Goal: Task Accomplishment & Management: Manage account settings

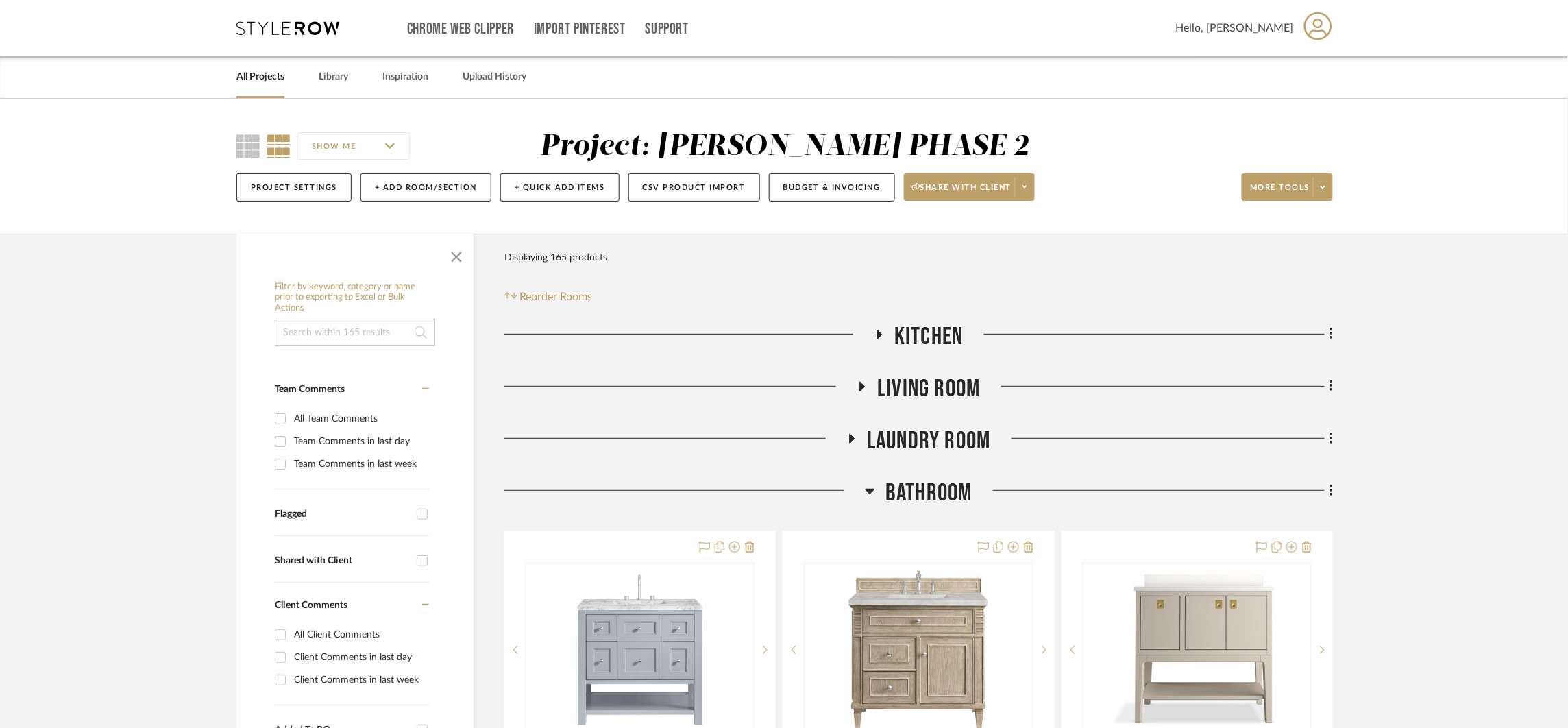
click at [933, 486] on span "Bathroom" at bounding box center [928, 493] width 87 height 30
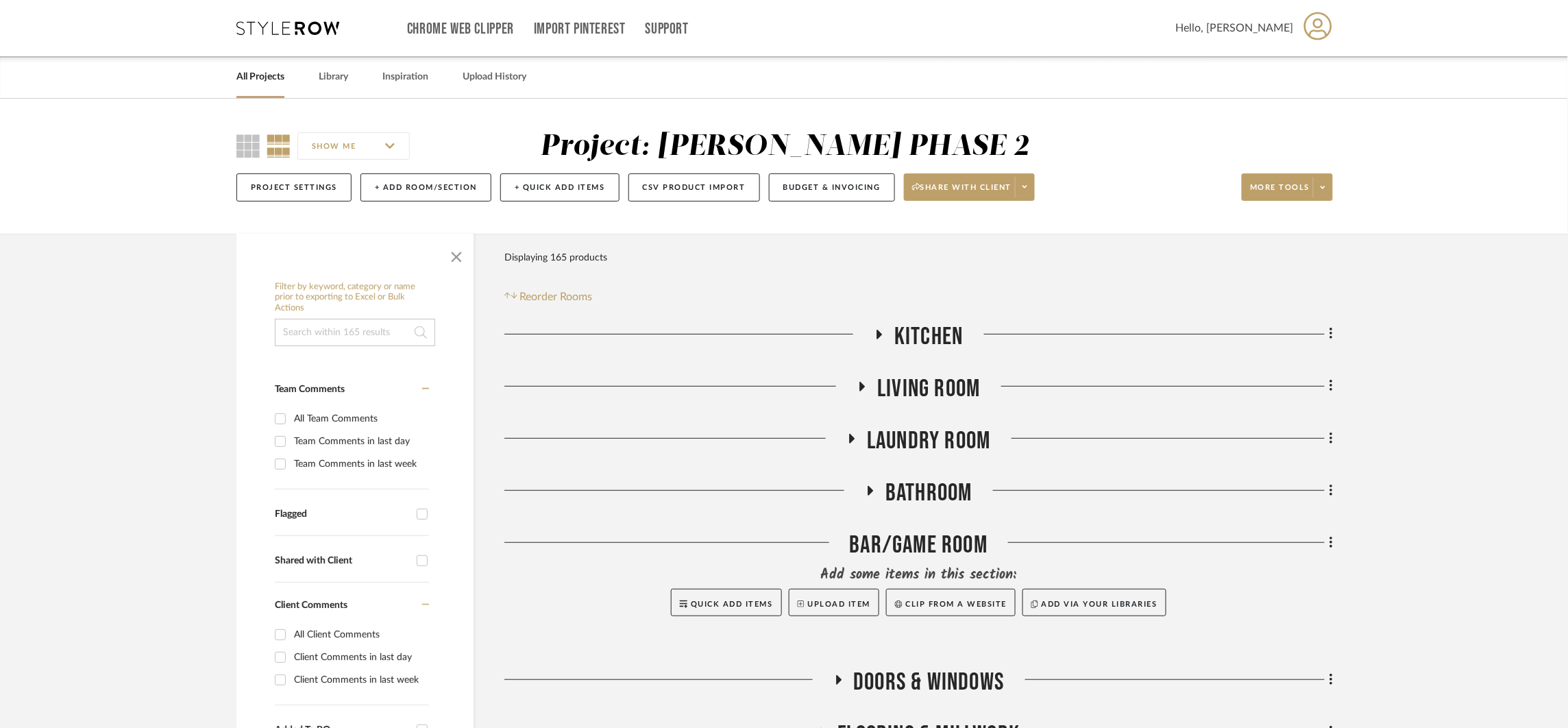
click at [909, 324] on span "Kitchen" at bounding box center [928, 337] width 69 height 30
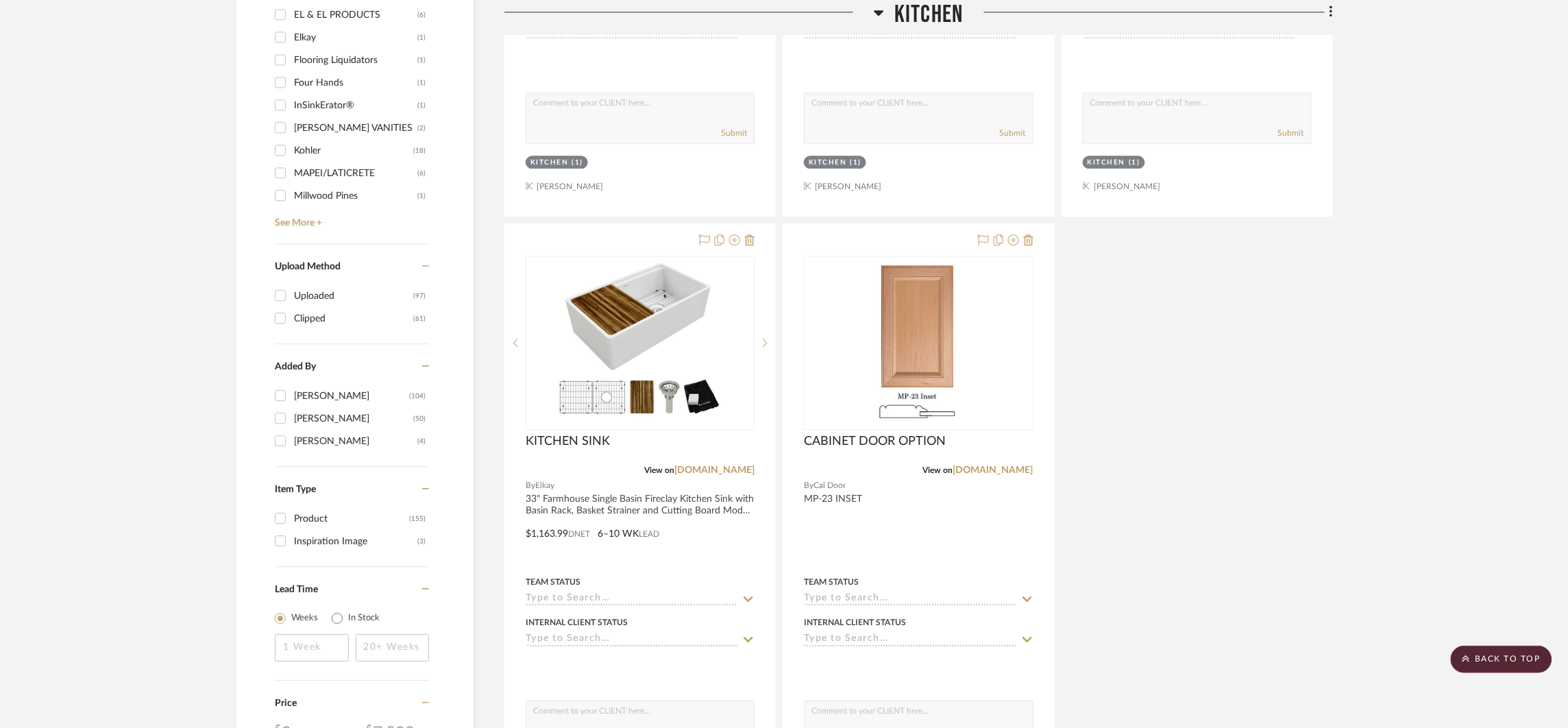
scroll to position [1568, 0]
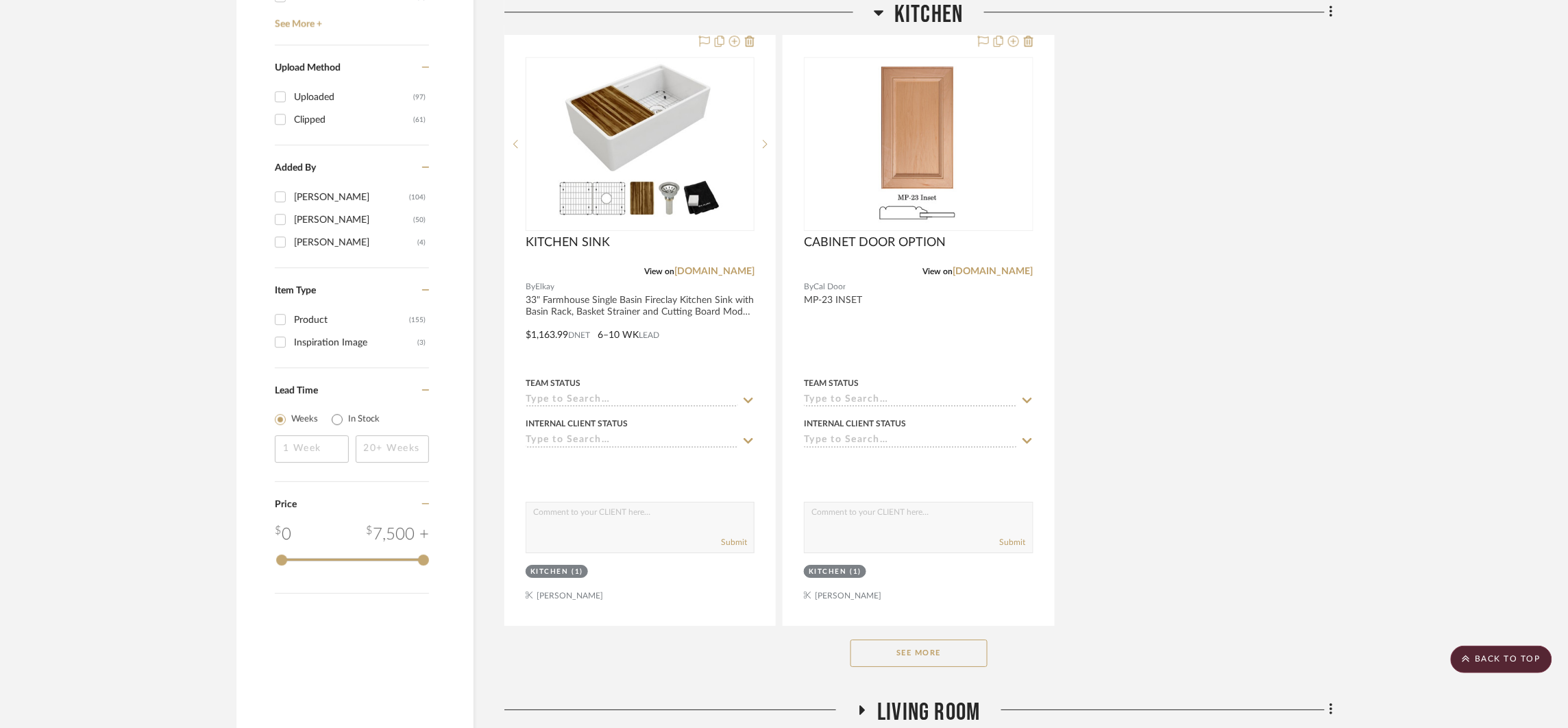
click at [964, 648] on button "See More" at bounding box center [919, 653] width 137 height 27
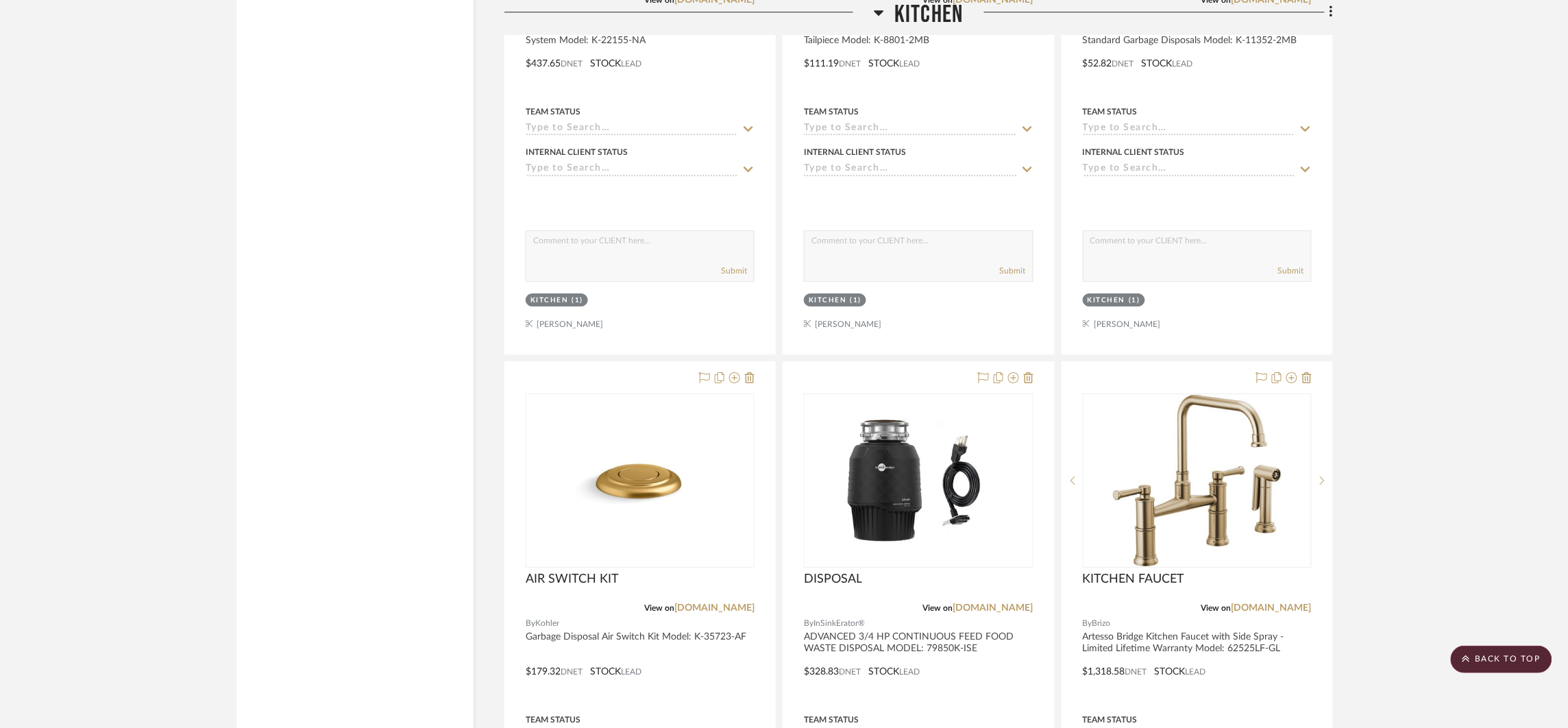
scroll to position [0, 0]
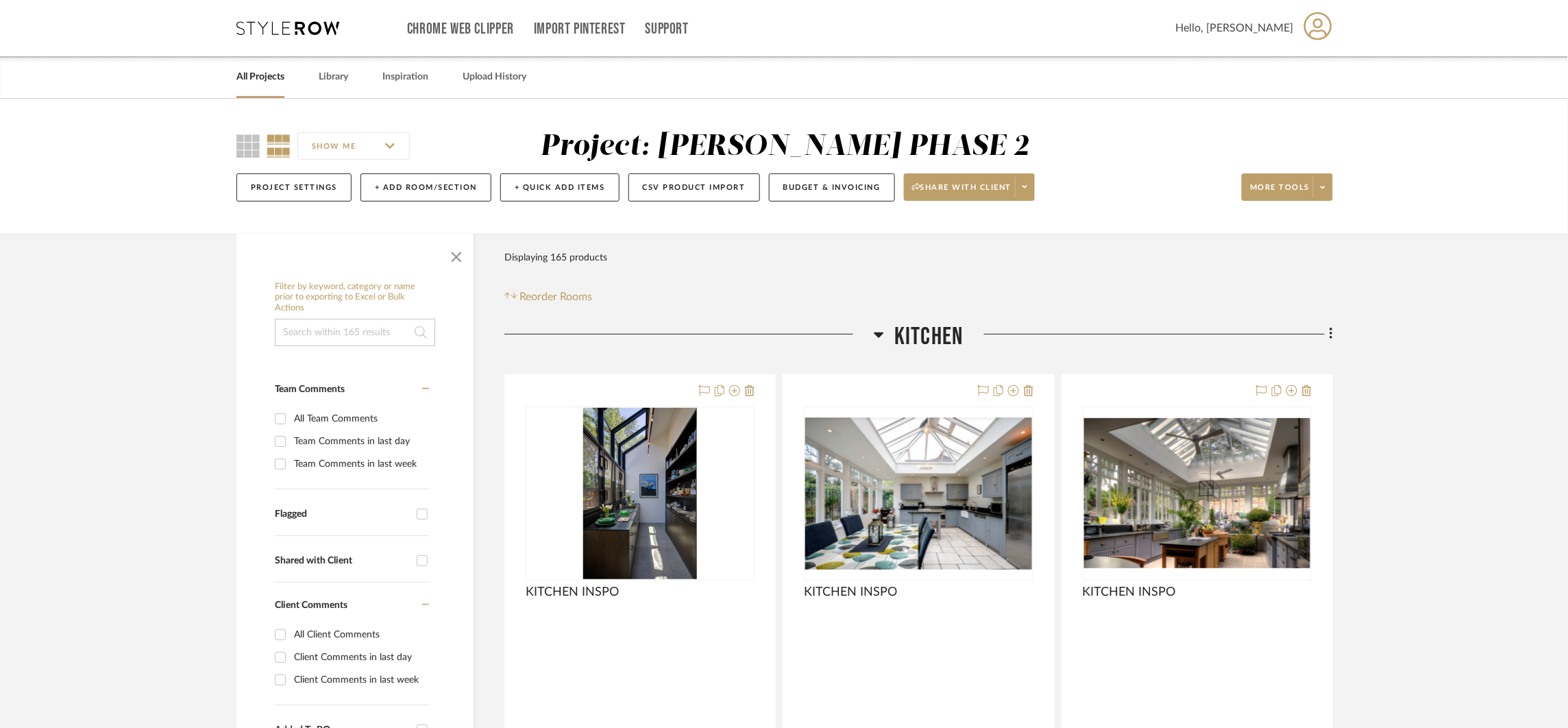
click at [930, 333] on span "Kitchen" at bounding box center [928, 337] width 69 height 30
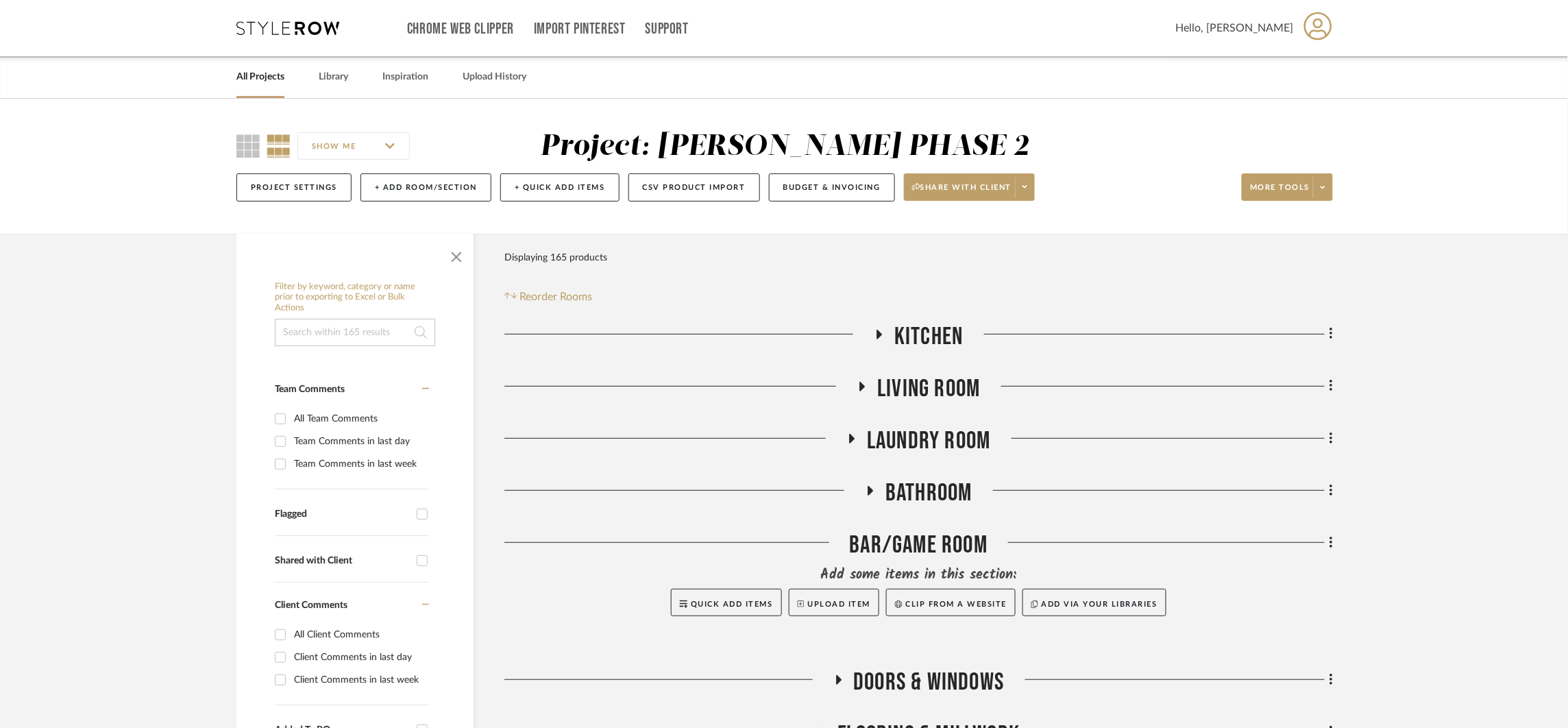
click at [951, 501] on span "Bathroom" at bounding box center [928, 493] width 87 height 30
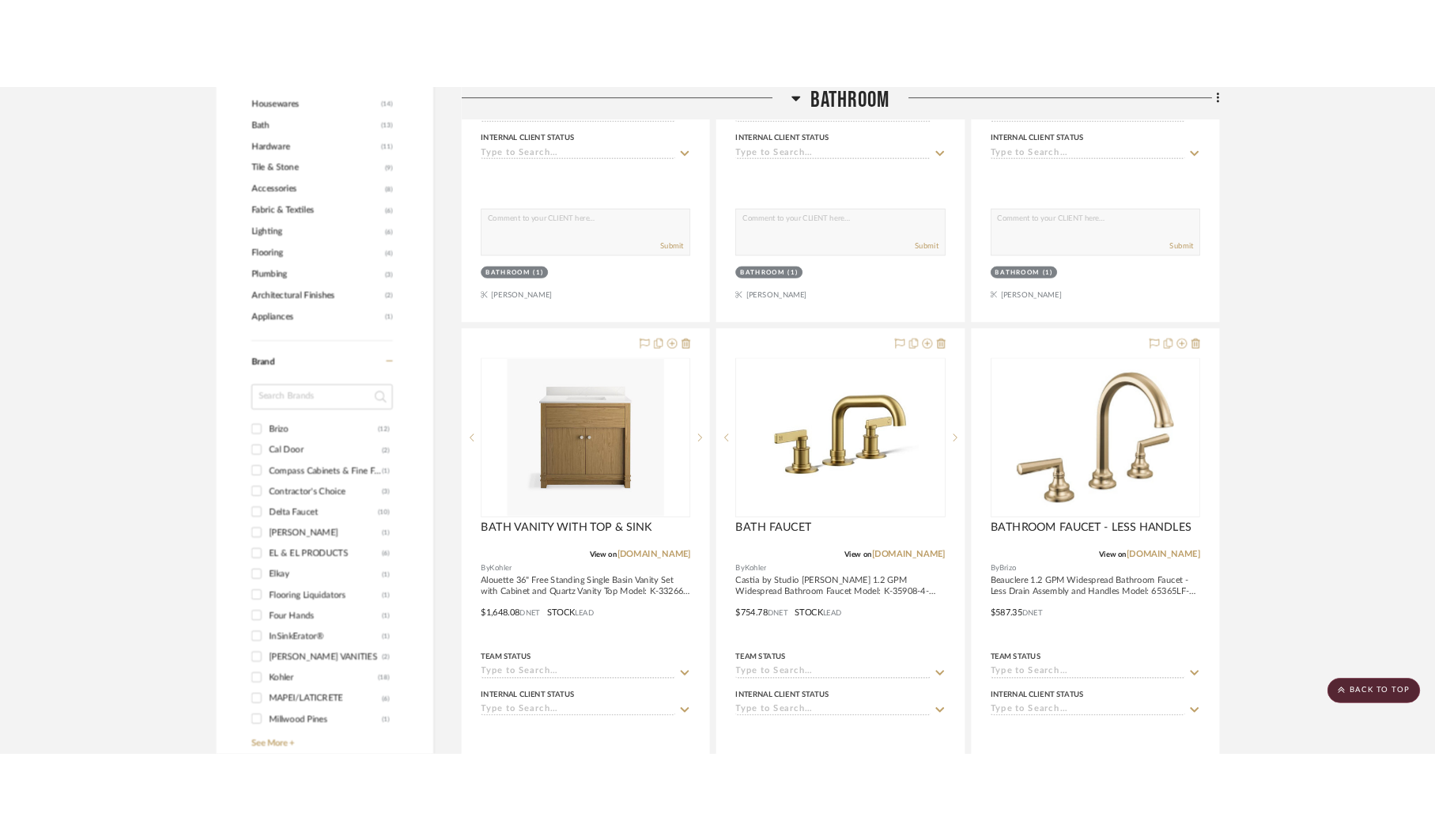
scroll to position [1160, 0]
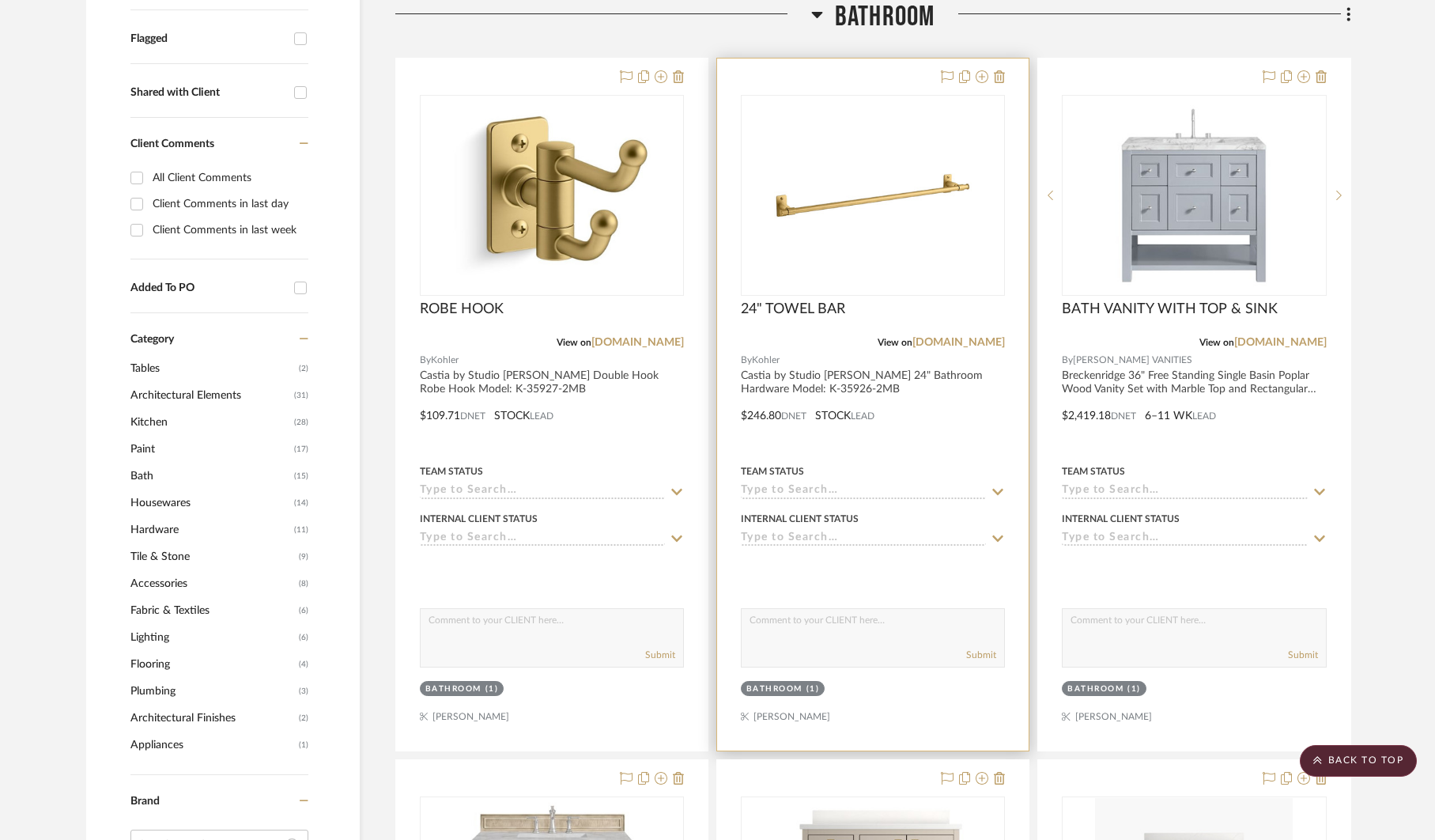
scroll to position [464, 0]
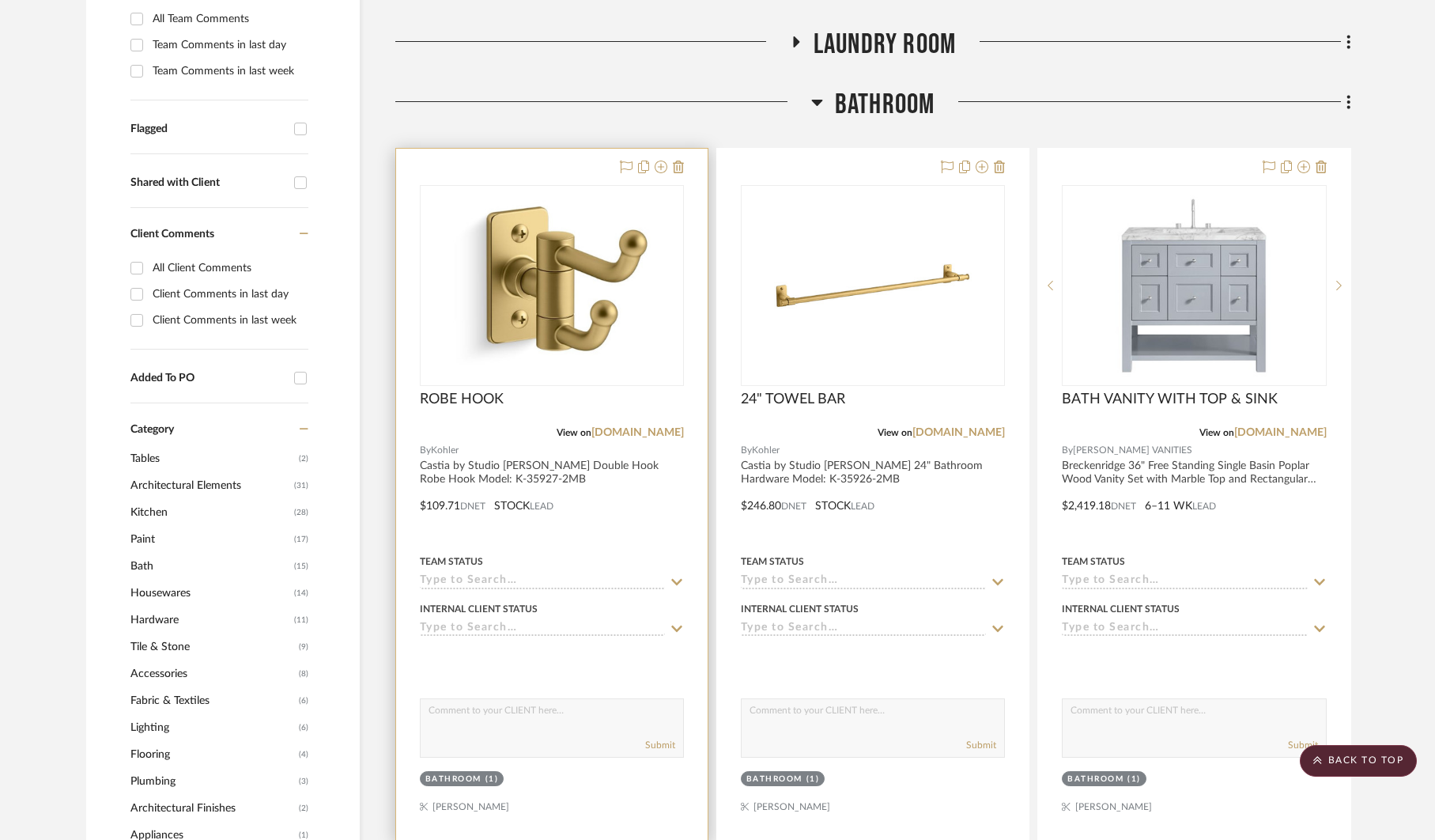
click at [638, 522] on div at bounding box center [551, 495] width 312 height 692
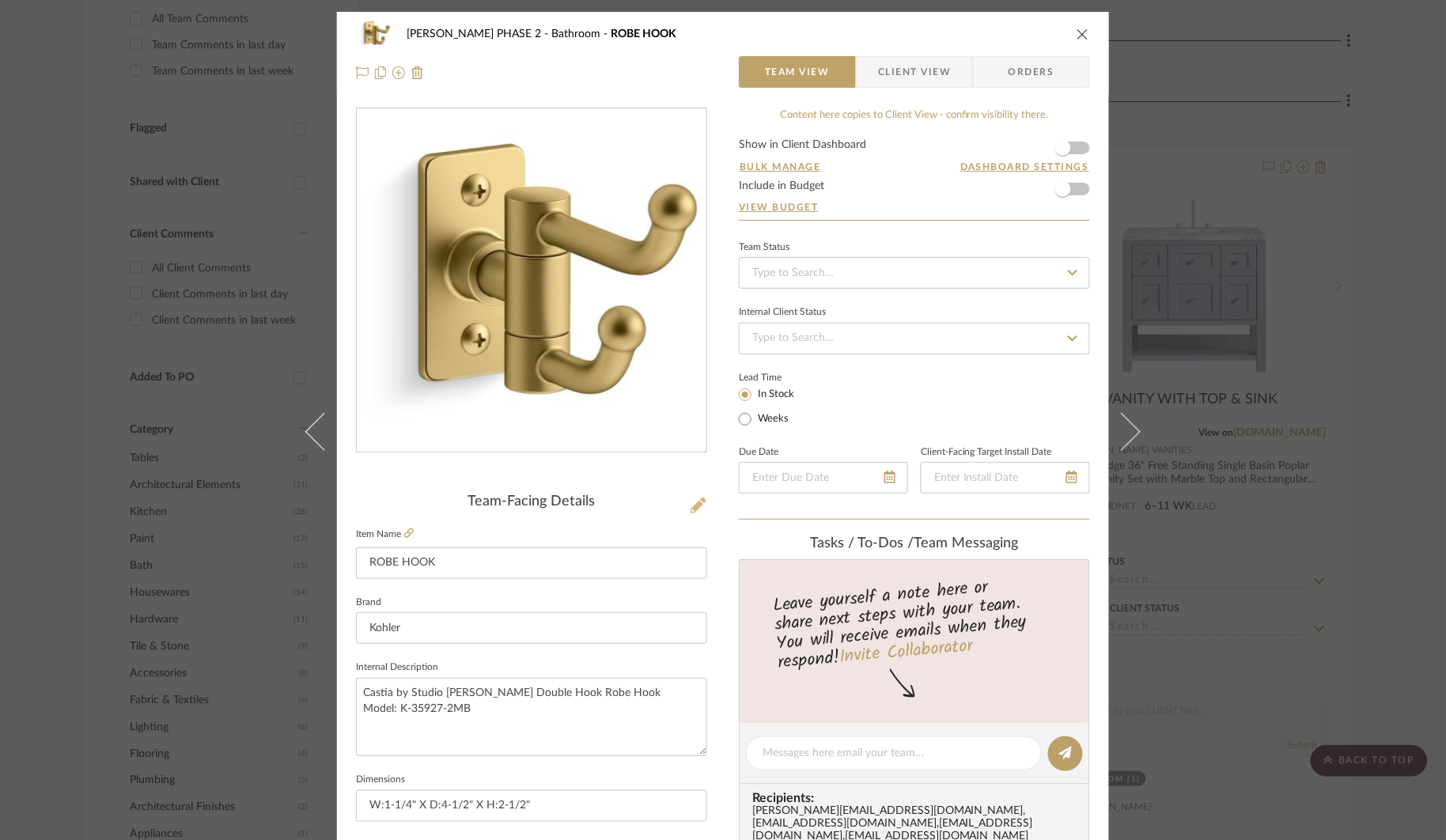
click at [691, 505] on icon at bounding box center [698, 505] width 16 height 16
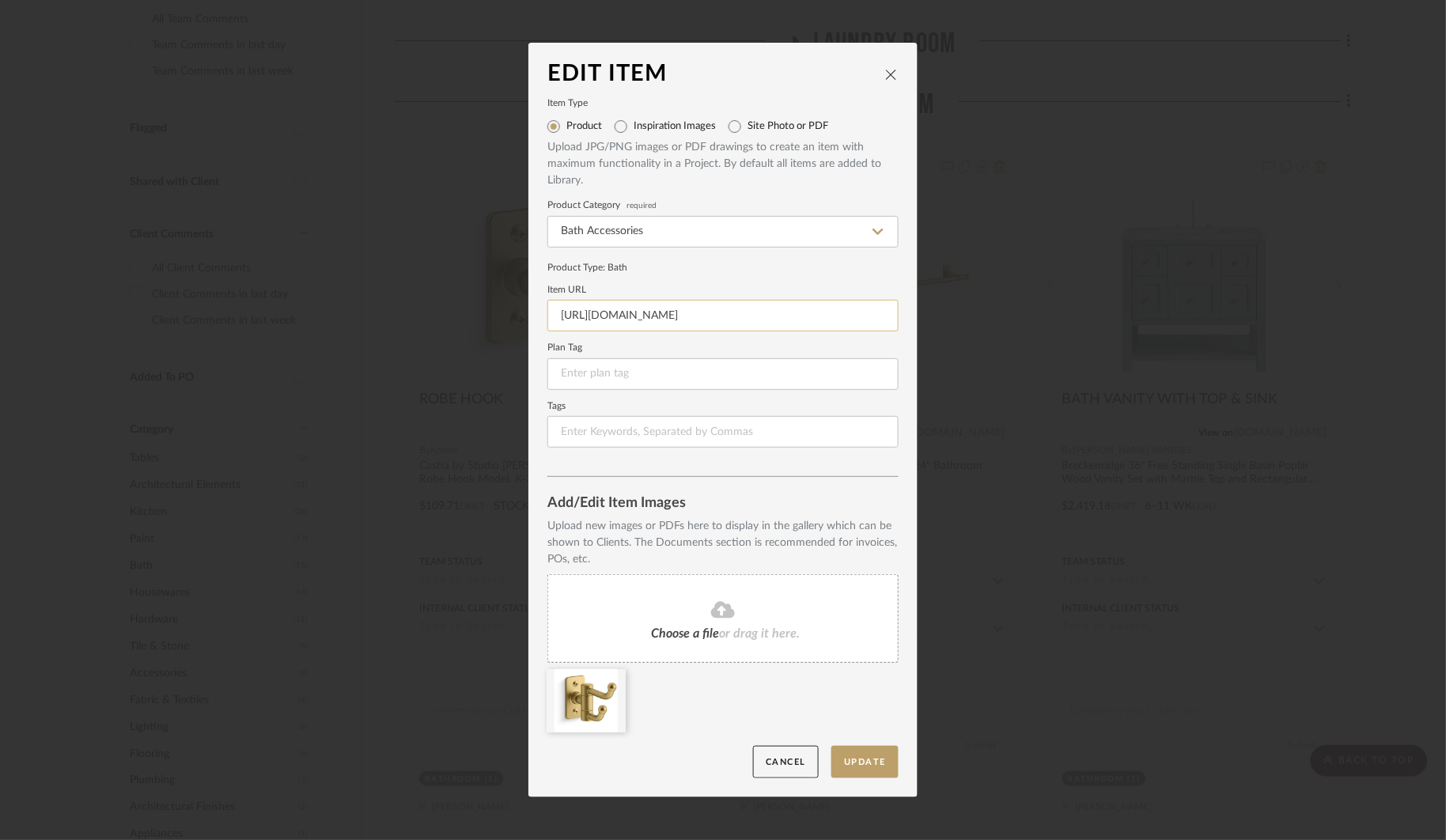
click at [720, 313] on input "https://www.build.com/kohler-k-35927/s1939307?uid=4585503&searchId=g7CVCoA9KU" at bounding box center [723, 315] width 351 height 31
paste input "s1.img-b.com/build.com/mediabase/specifications/kohler/1939307/kohler-k-35927-s…"
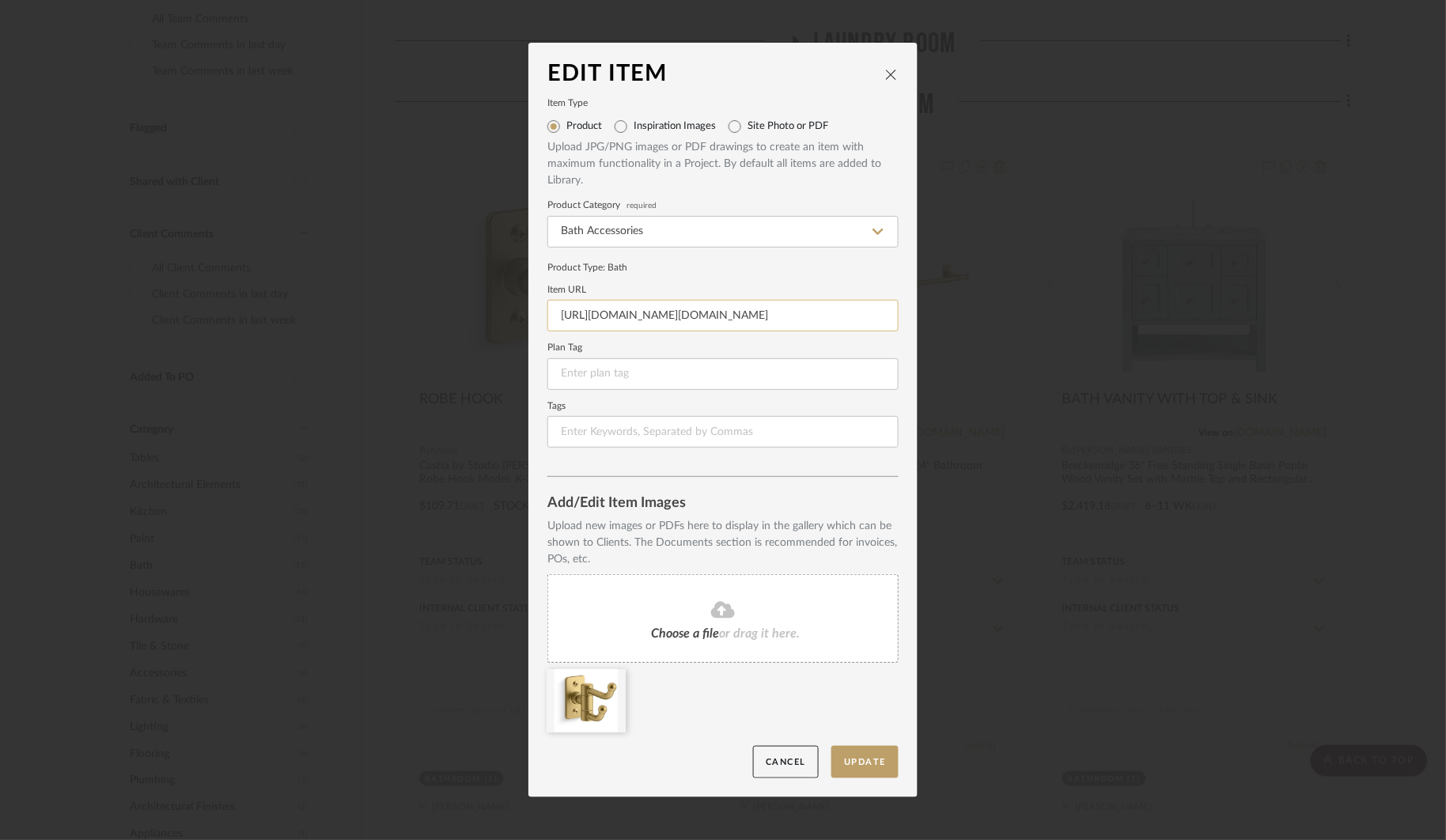
scroll to position [0, 234]
type input "https://s1.img-b.com/build.com/mediabase/specifications/kohler/1939307/kohler-k…"
click at [696, 362] on input at bounding box center [723, 374] width 351 height 31
click at [867, 758] on button "Update" at bounding box center [865, 762] width 67 height 32
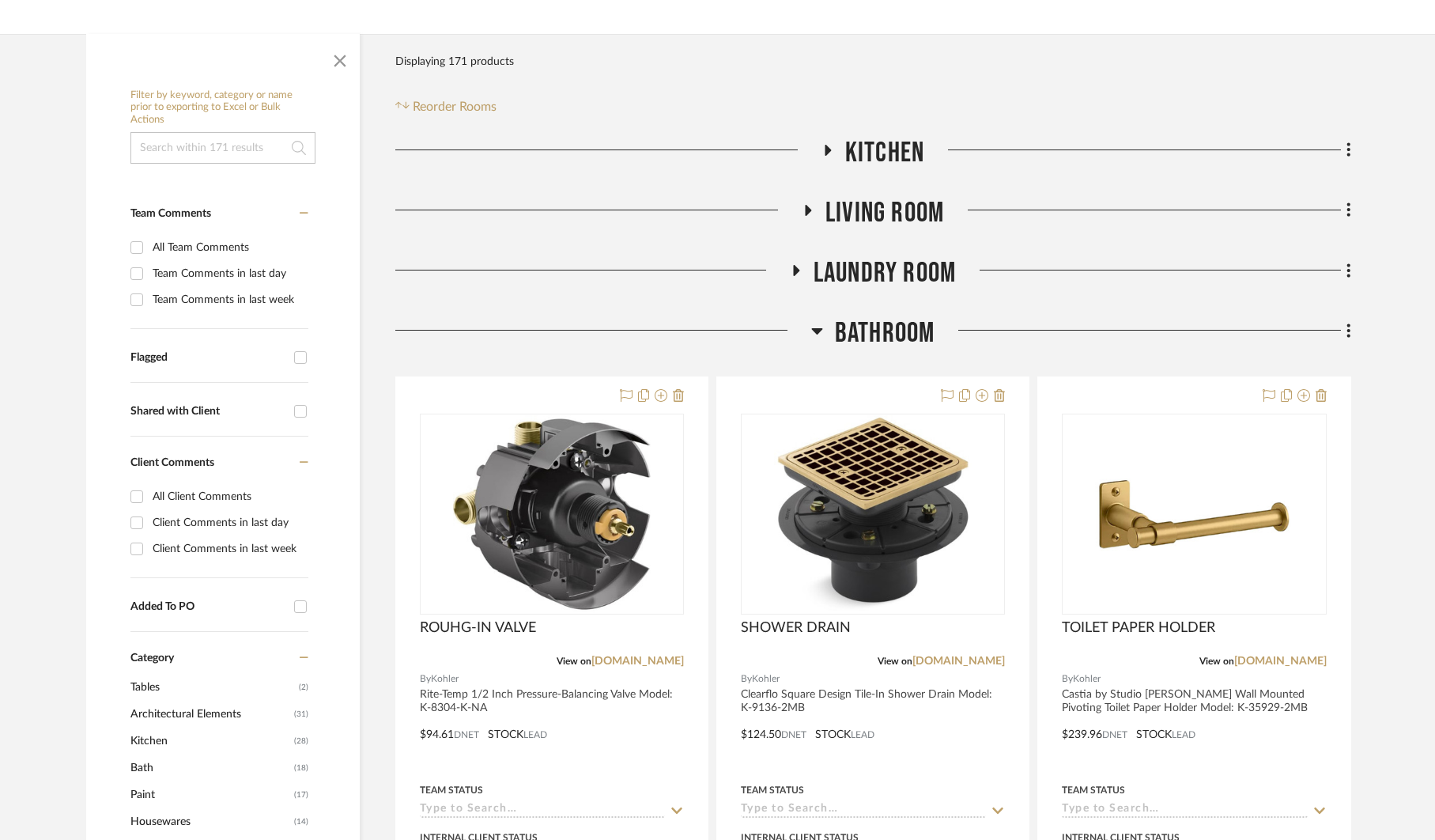
scroll to position [337, 0]
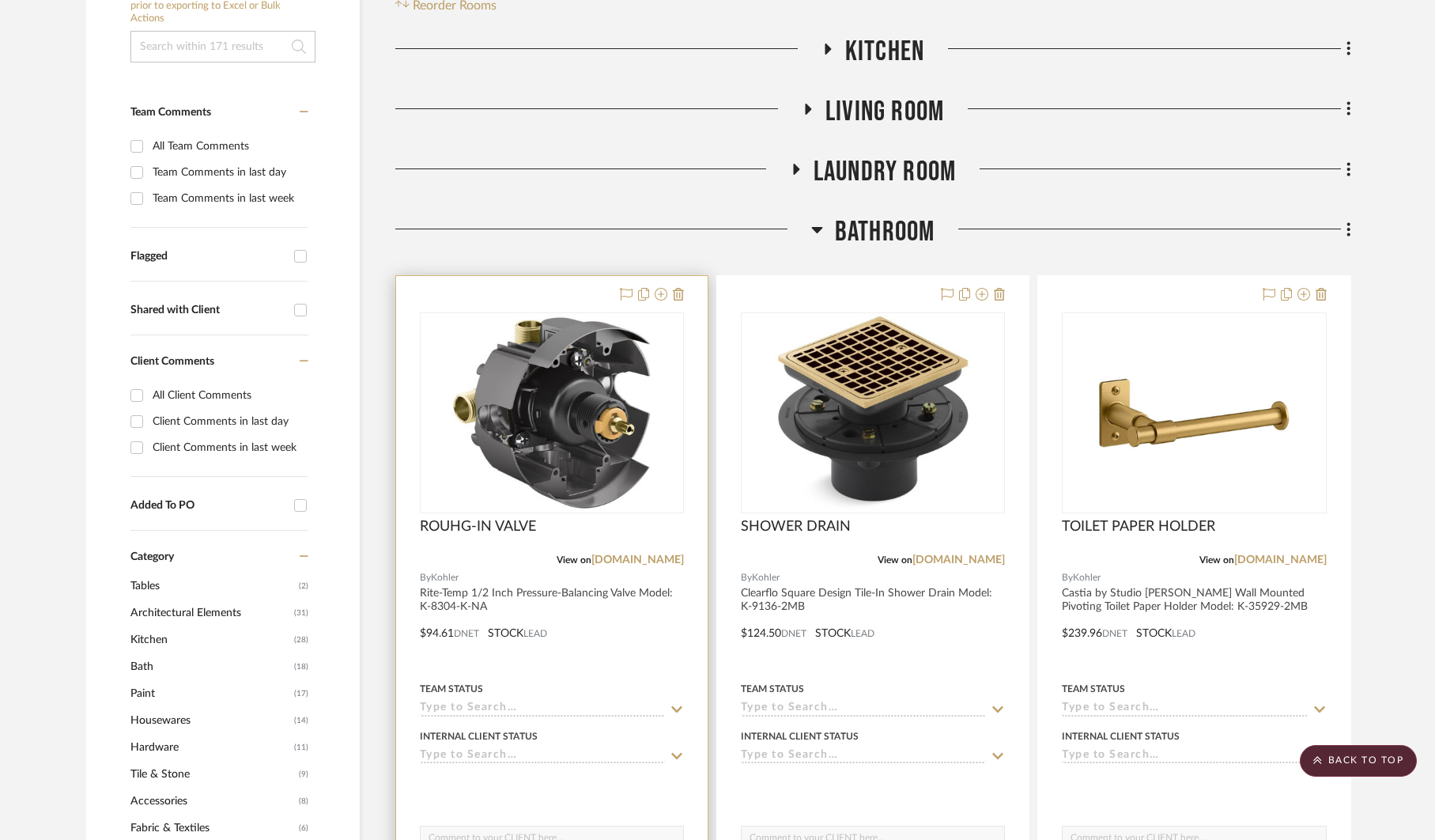
click at [681, 590] on div at bounding box center [551, 622] width 312 height 692
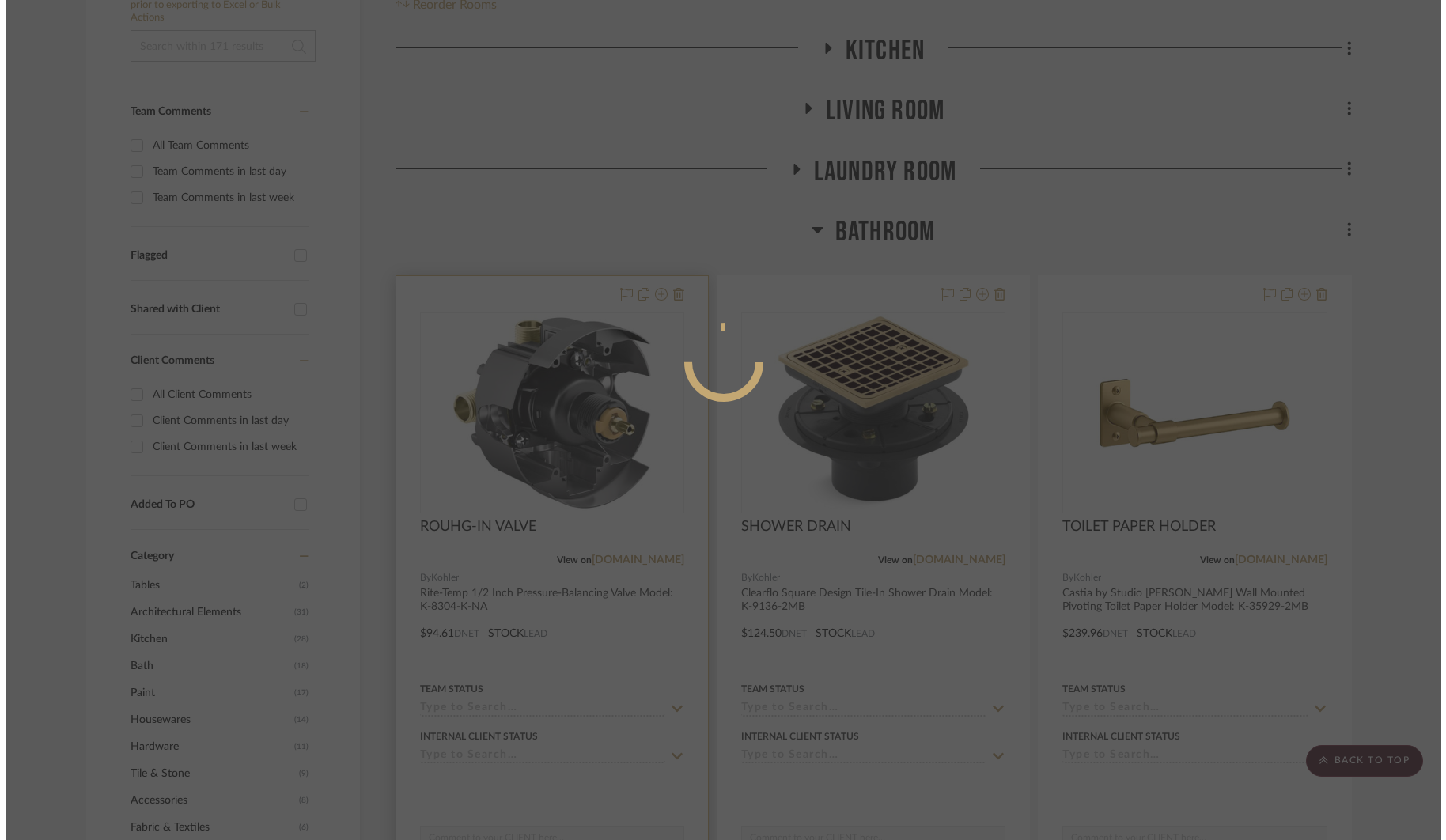
scroll to position [0, 0]
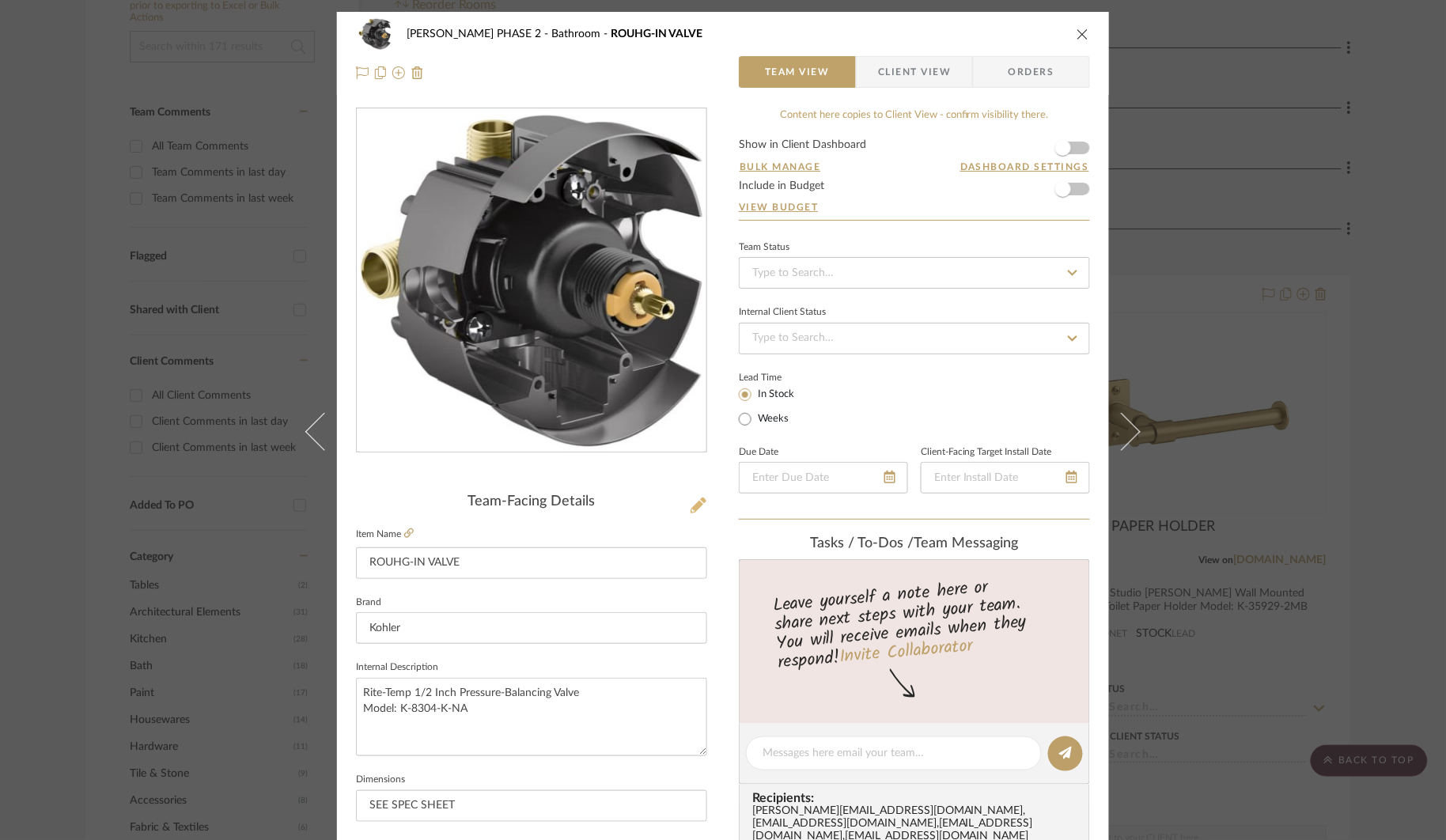
click at [698, 514] on fa-icon at bounding box center [698, 505] width 16 height 16
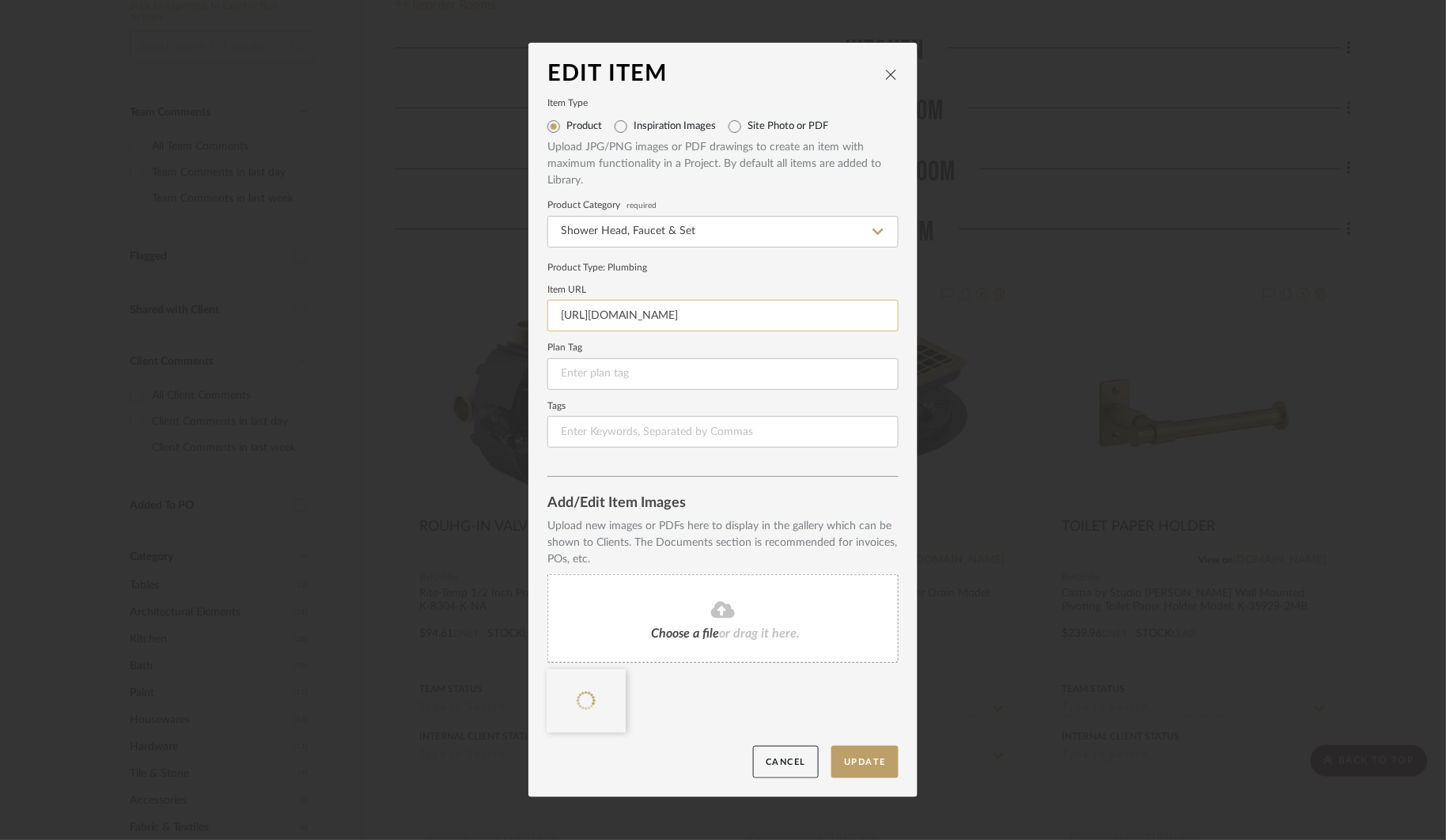
click at [789, 322] on input "https://www.build.com/kohler-k-8304-k/s1256670?uid=3006869" at bounding box center [723, 315] width 351 height 31
paste input "s1.img-b.com/build.com/mediabase/specifications/kohler/1256670/kohler-k-8304-k-…"
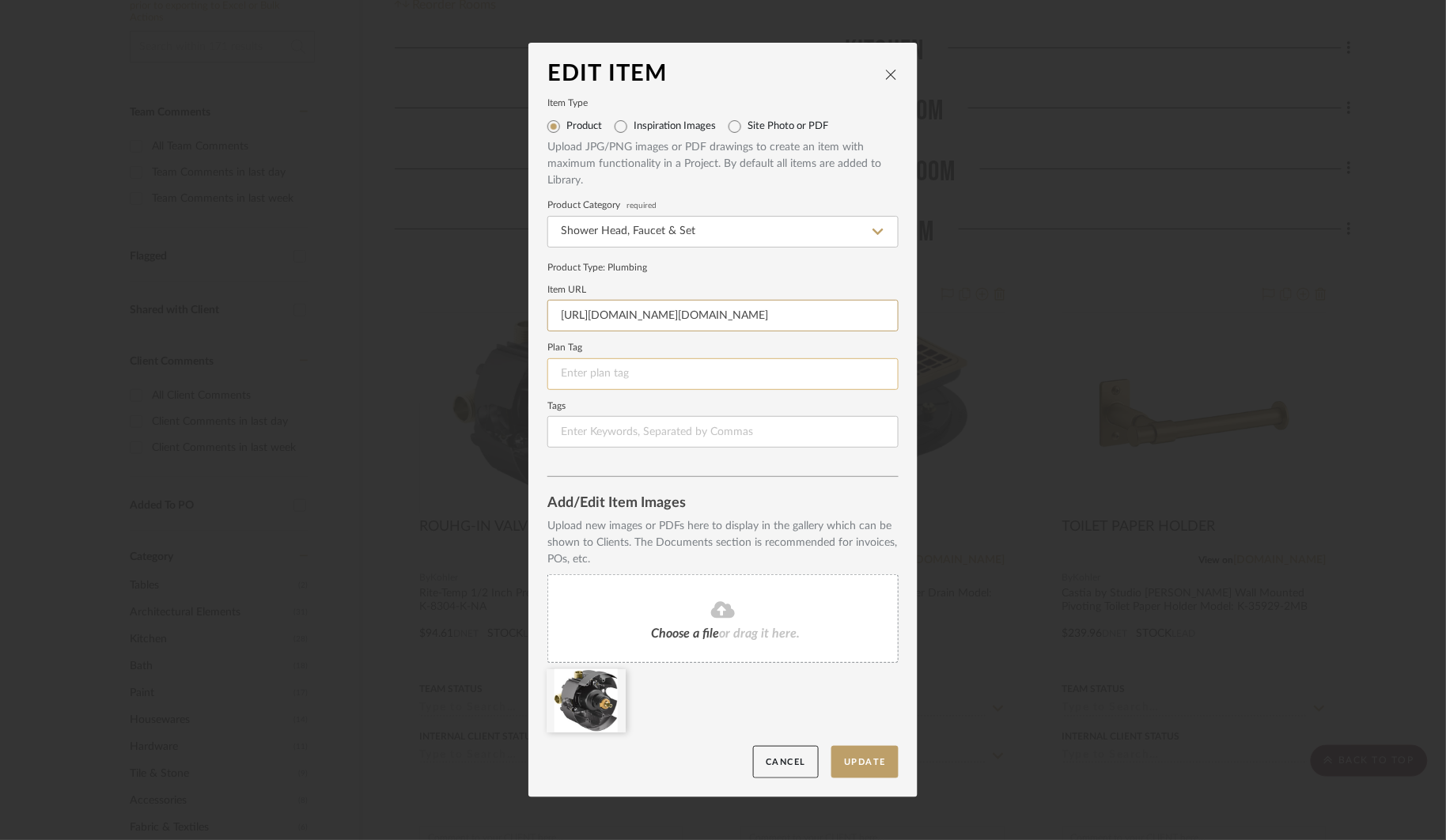
scroll to position [0, 238]
type input "https://s1.img-b.com/build.com/mediabase/specifications/kohler/1256670/kohler-k…"
click at [748, 365] on input at bounding box center [723, 374] width 351 height 31
click at [866, 748] on button "Update" at bounding box center [865, 762] width 67 height 32
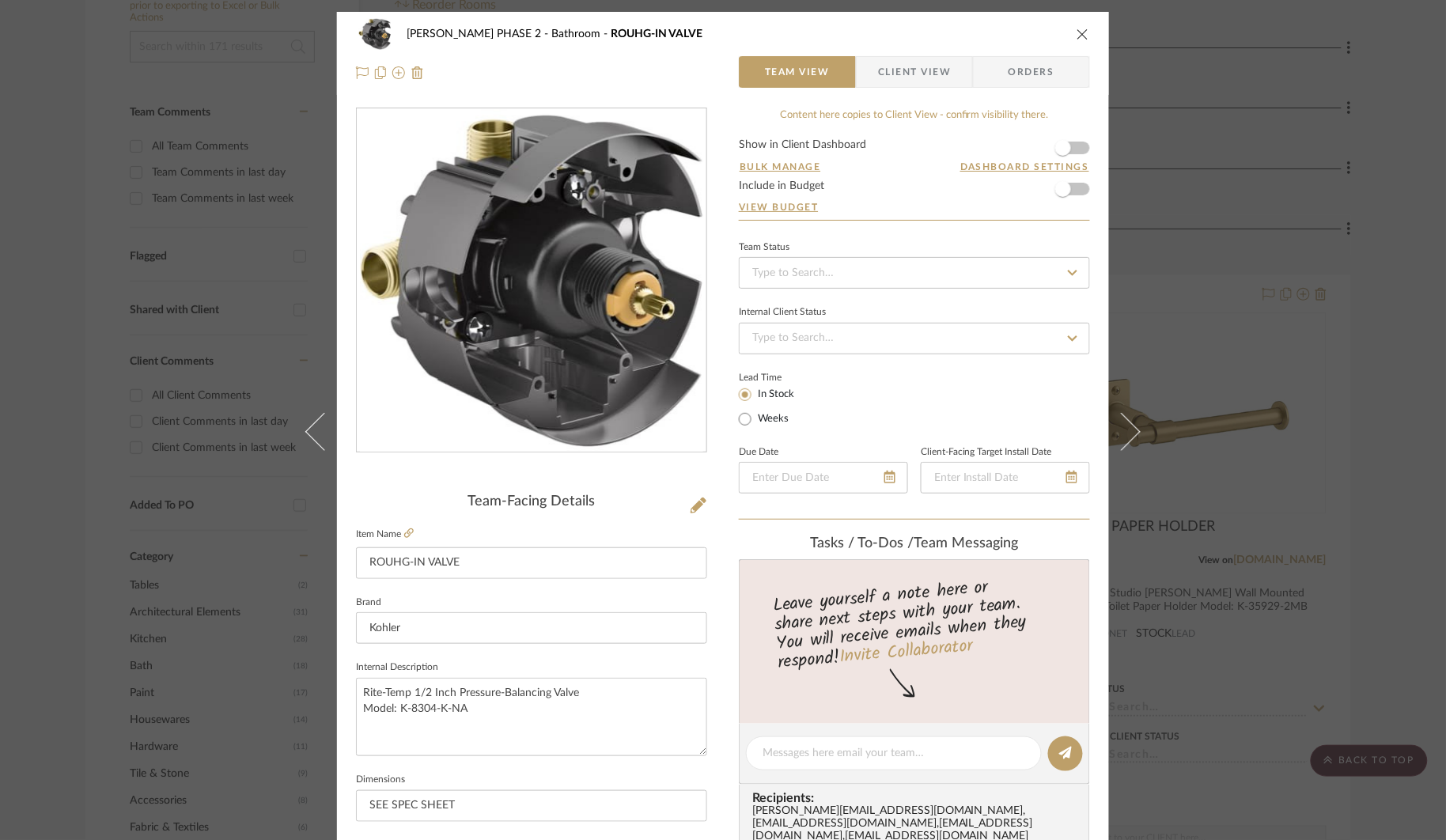
click at [1077, 44] on div "HARMAN PHASE 2 Bathroom ROUHG-IN VALVE" at bounding box center [723, 33] width 734 height 31
click at [1077, 37] on icon "close" at bounding box center [1083, 33] width 12 height 12
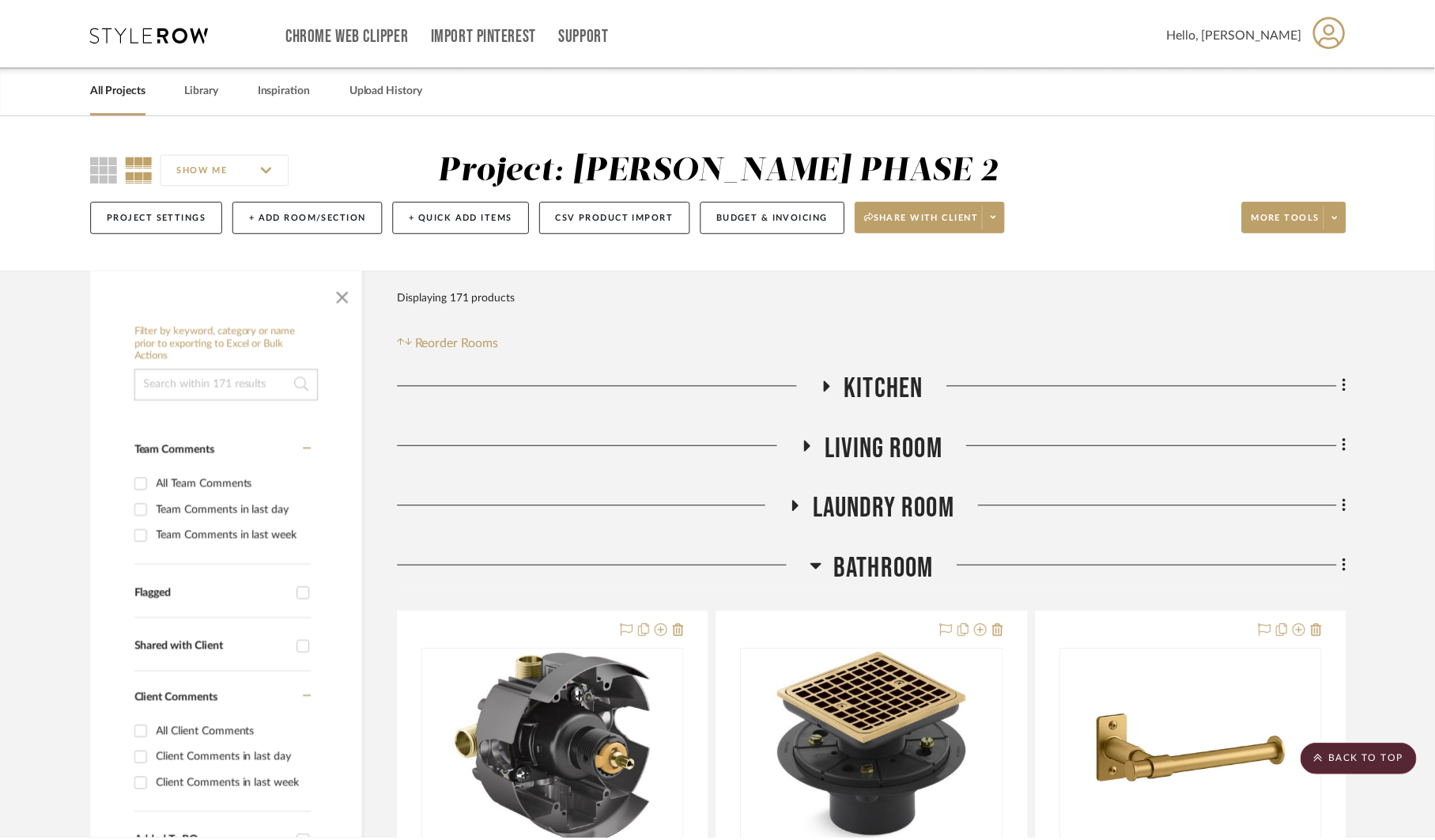
scroll to position [337, 0]
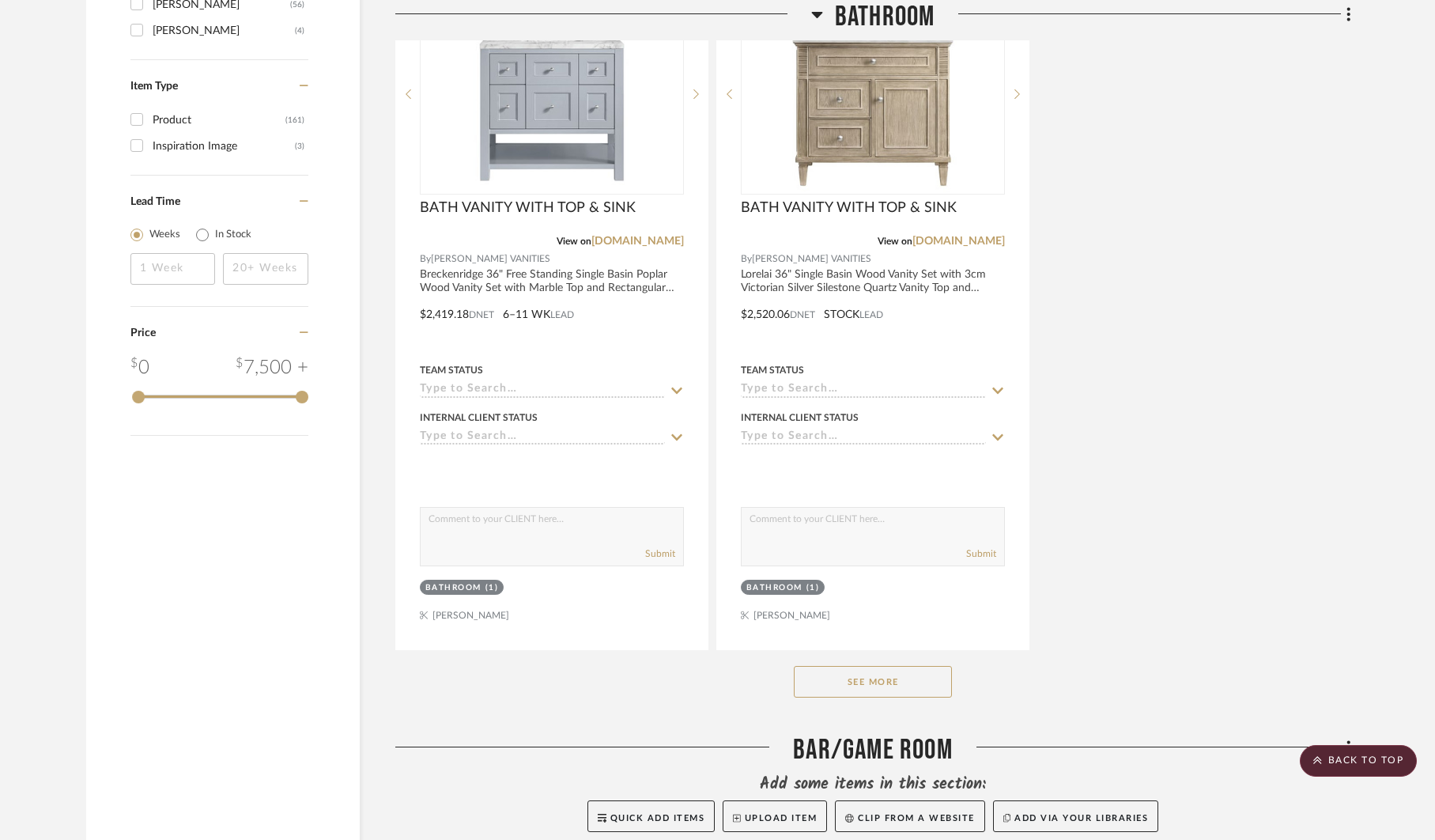
click at [844, 669] on button "See More" at bounding box center [873, 681] width 158 height 31
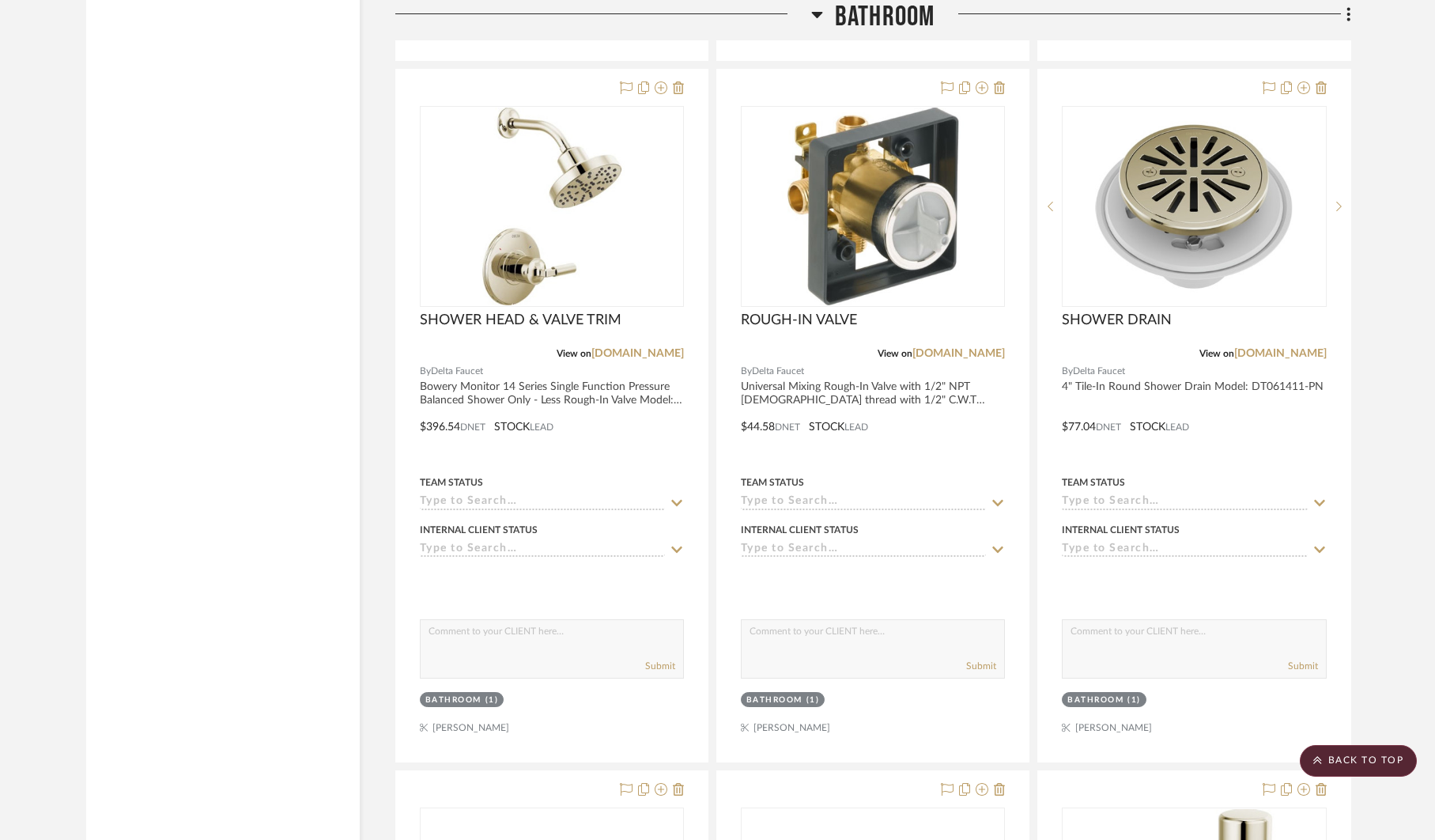
scroll to position [3882, 0]
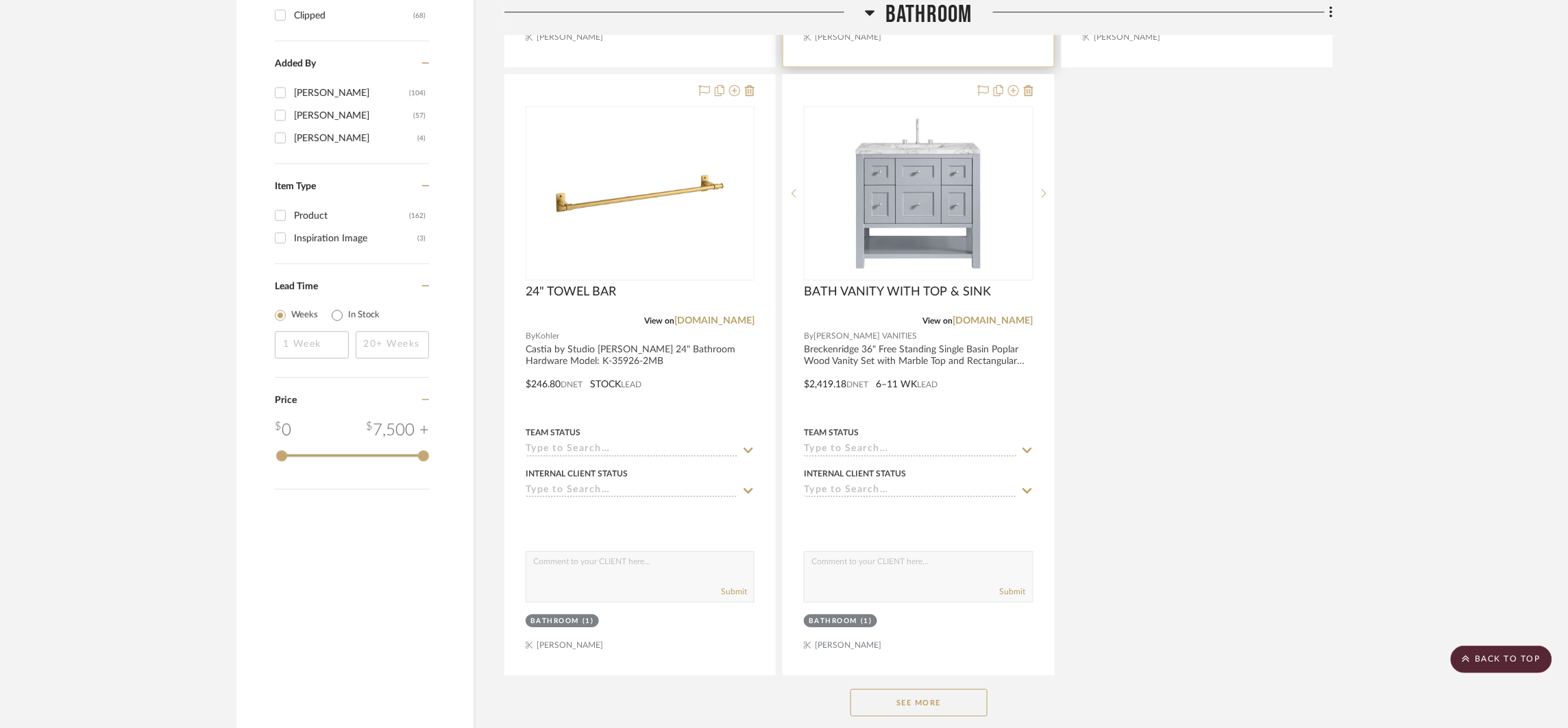
scroll to position [1925, 0]
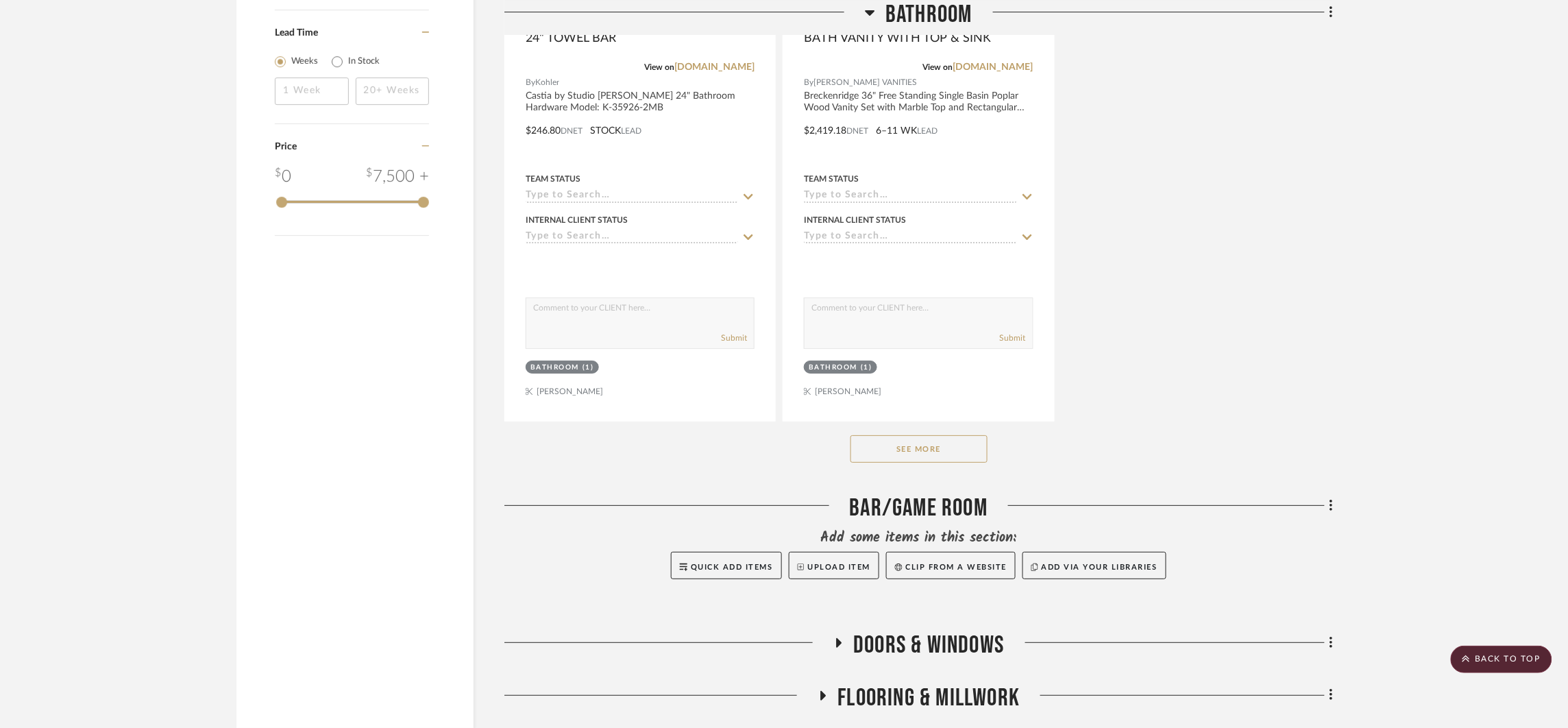
click at [952, 445] on button "See More" at bounding box center [919, 449] width 137 height 27
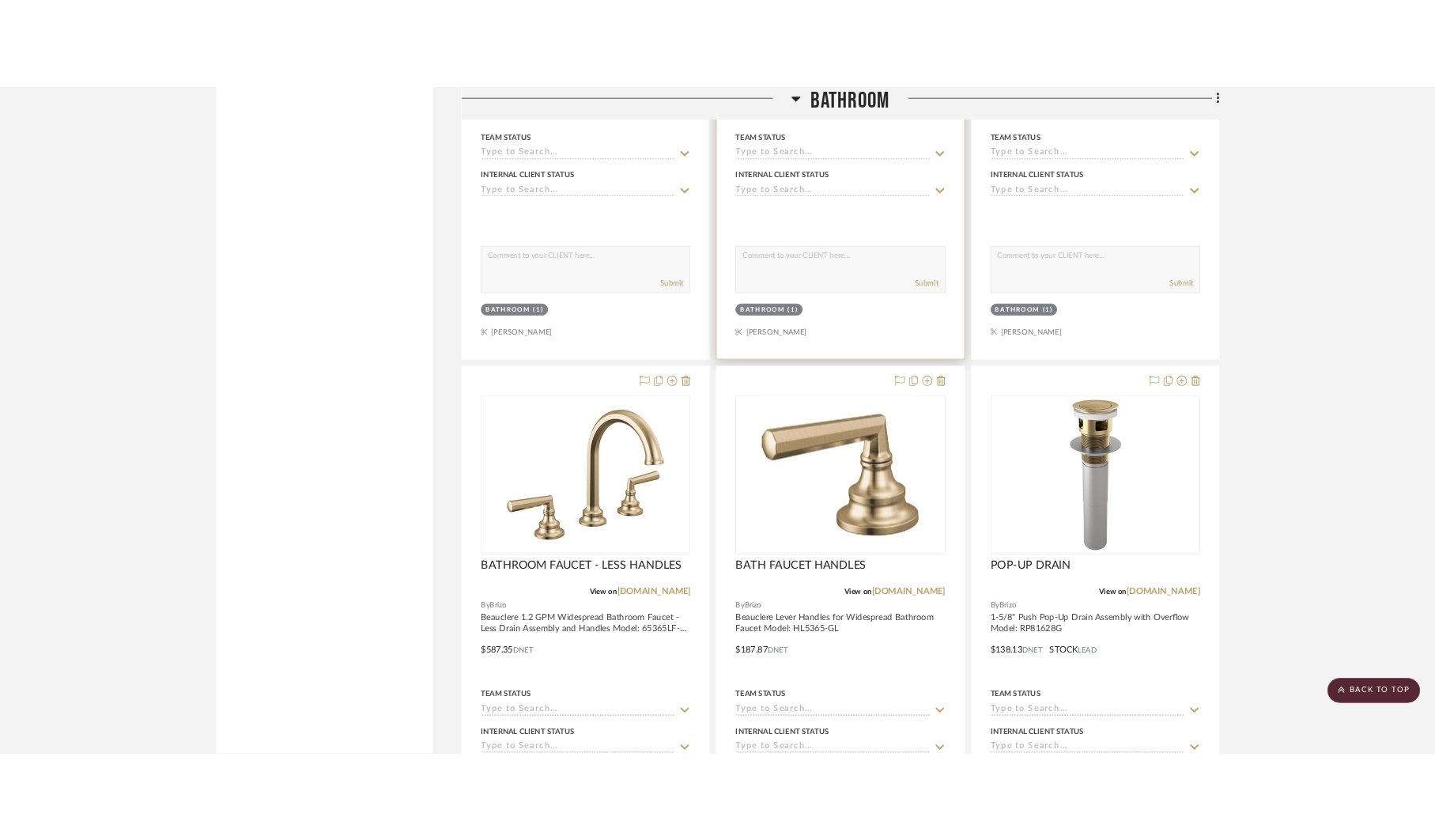
scroll to position [3227, 0]
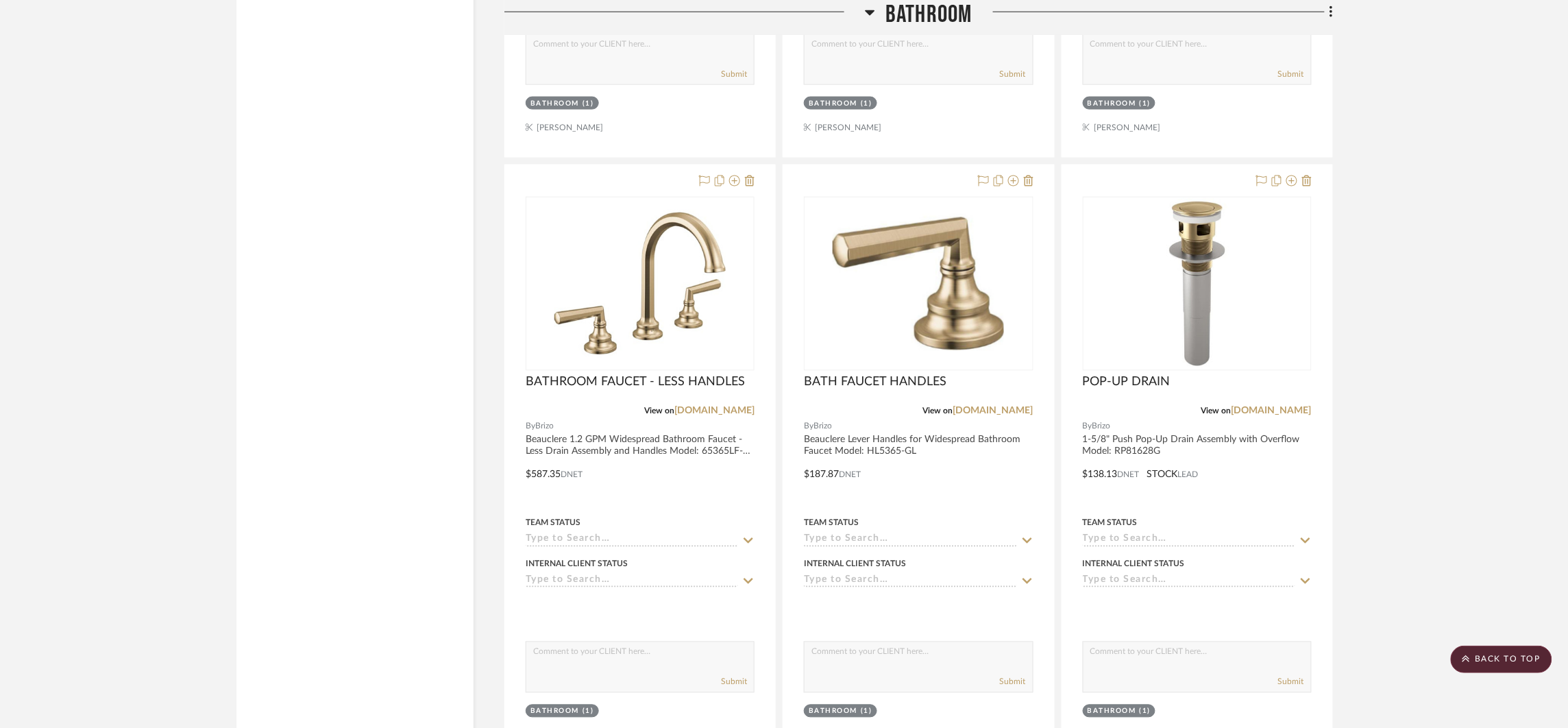
drag, startPoint x: 1250, startPoint y: 207, endPoint x: 493, endPoint y: 1, distance: 784.5
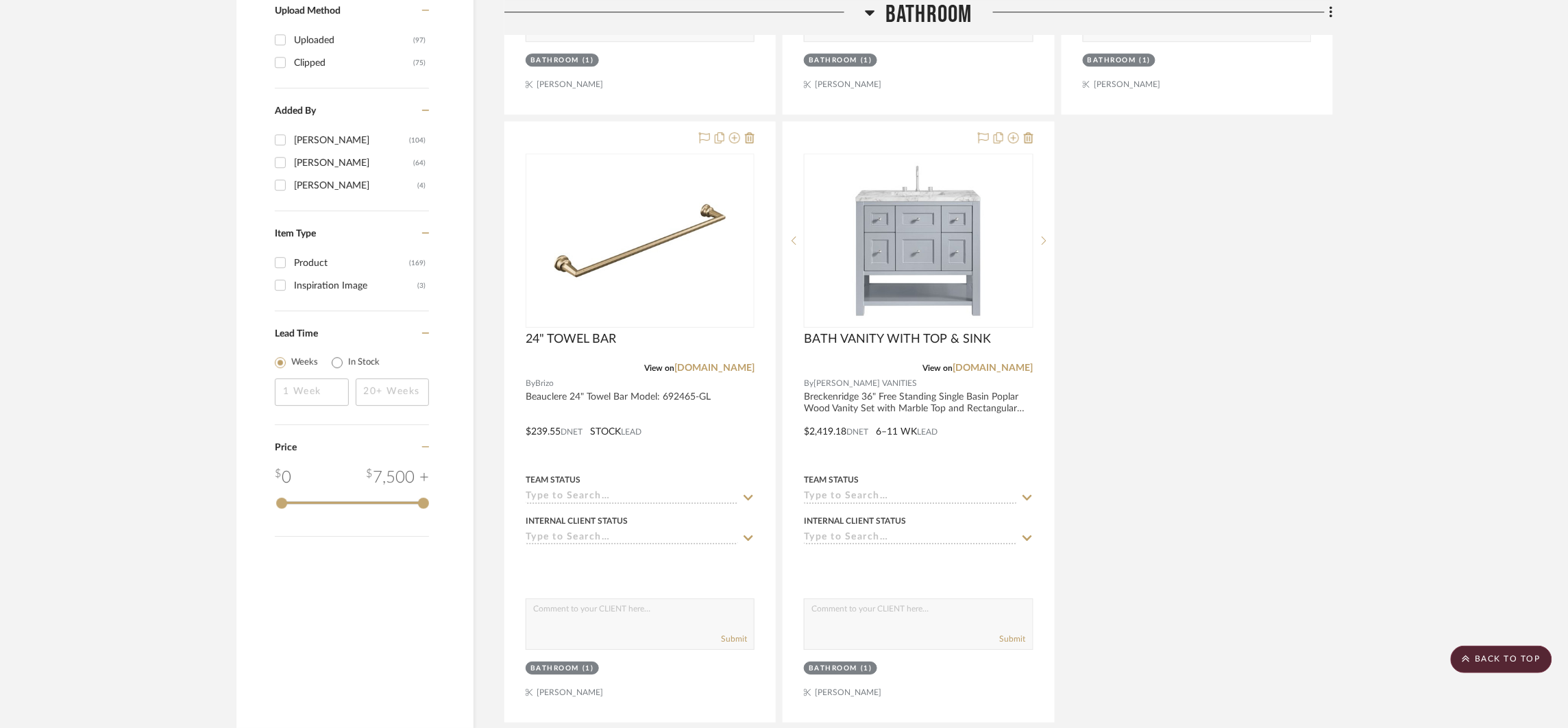
scroll to position [1971, 0]
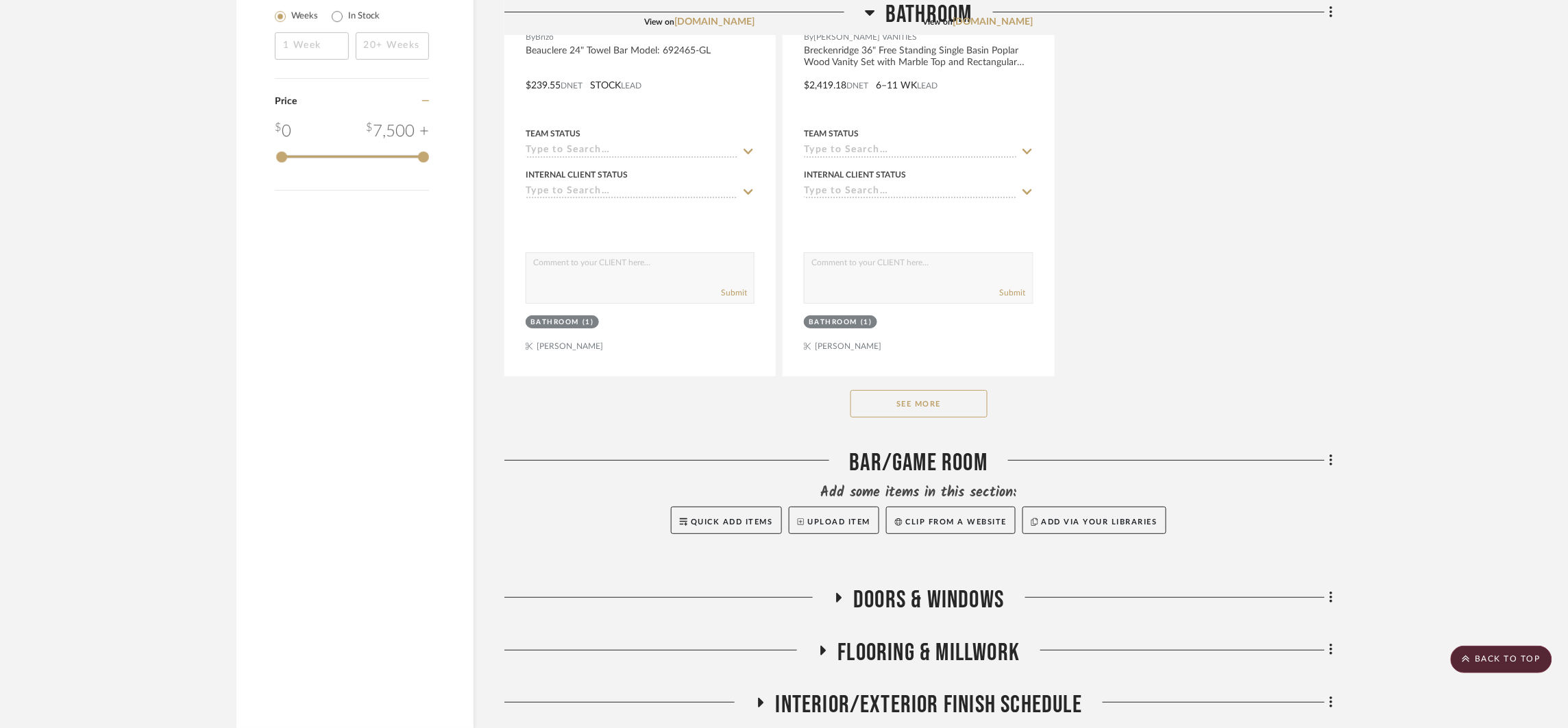
click at [963, 417] on div "See More" at bounding box center [918, 403] width 829 height 55
click at [960, 409] on button "See More" at bounding box center [919, 403] width 137 height 27
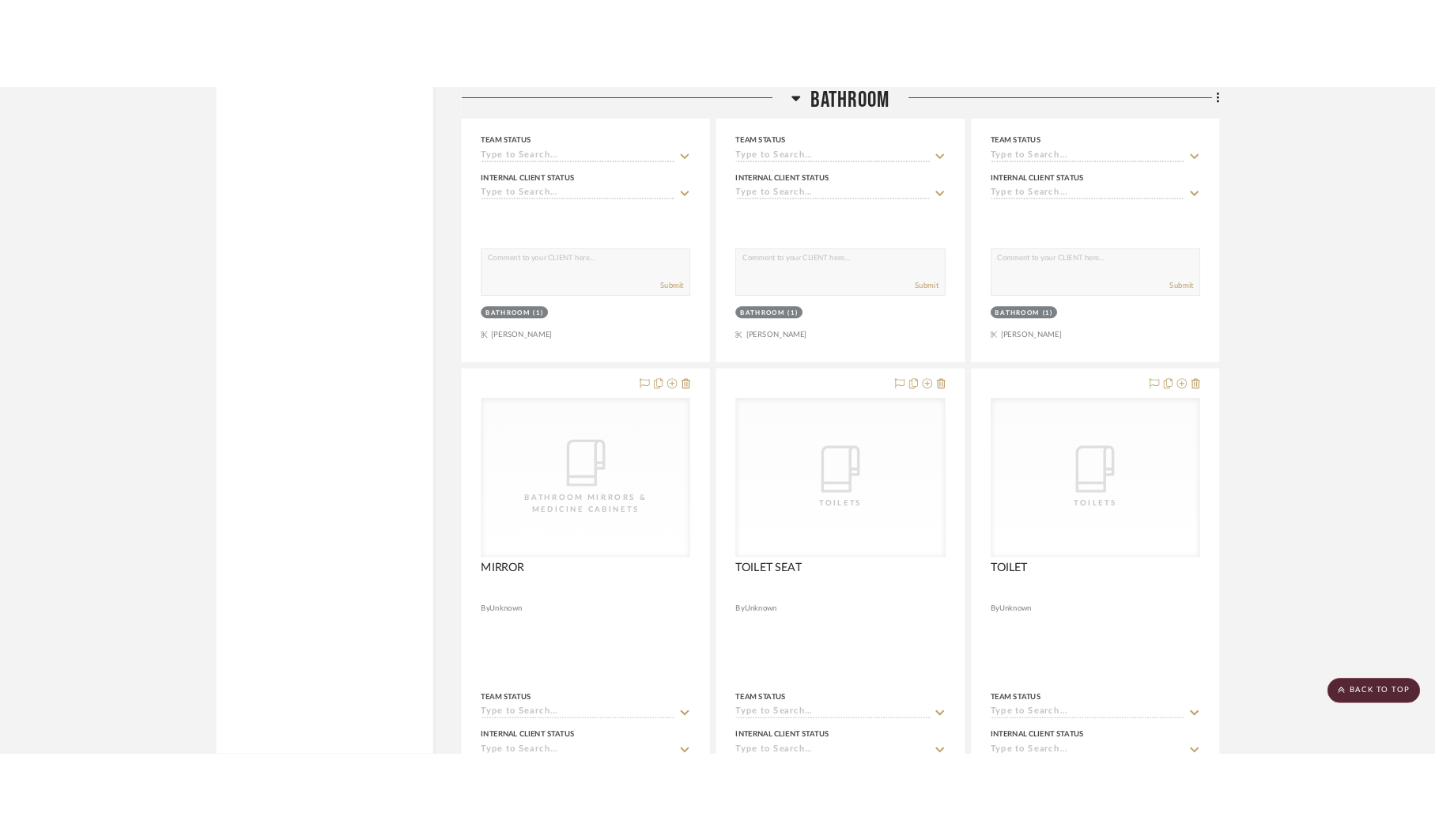
scroll to position [7254, 0]
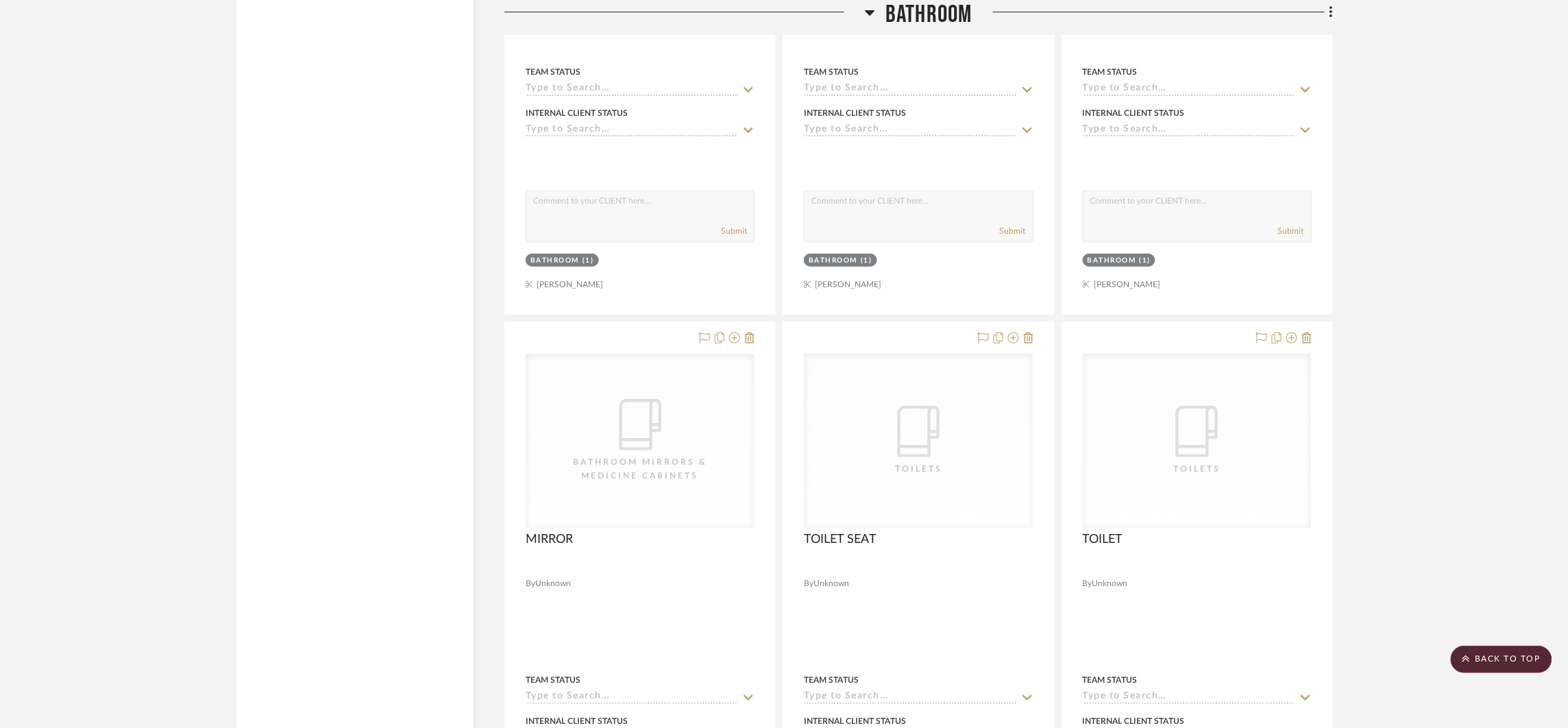
drag, startPoint x: 1217, startPoint y: 446, endPoint x: 476, endPoint y: 8, distance: 860.8
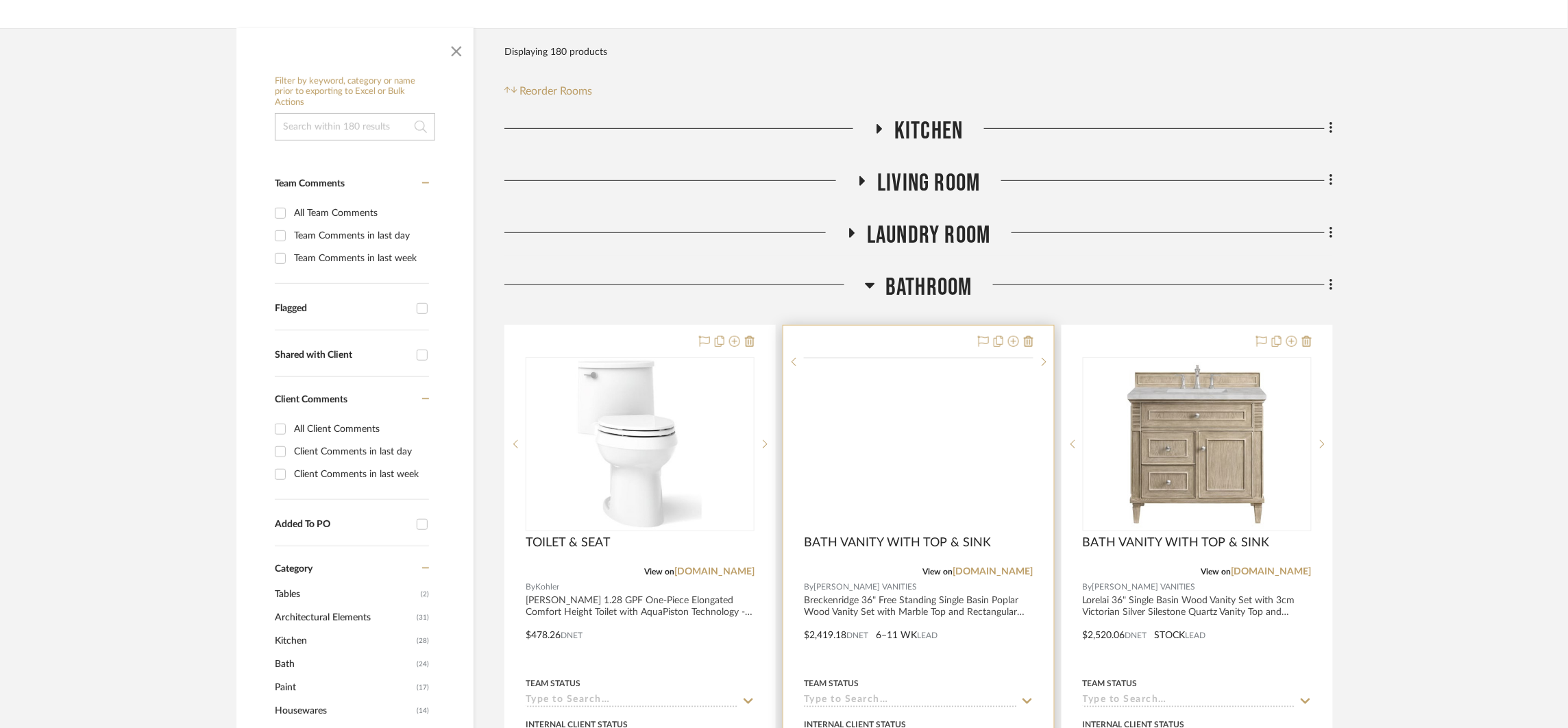
scroll to position [283, 0]
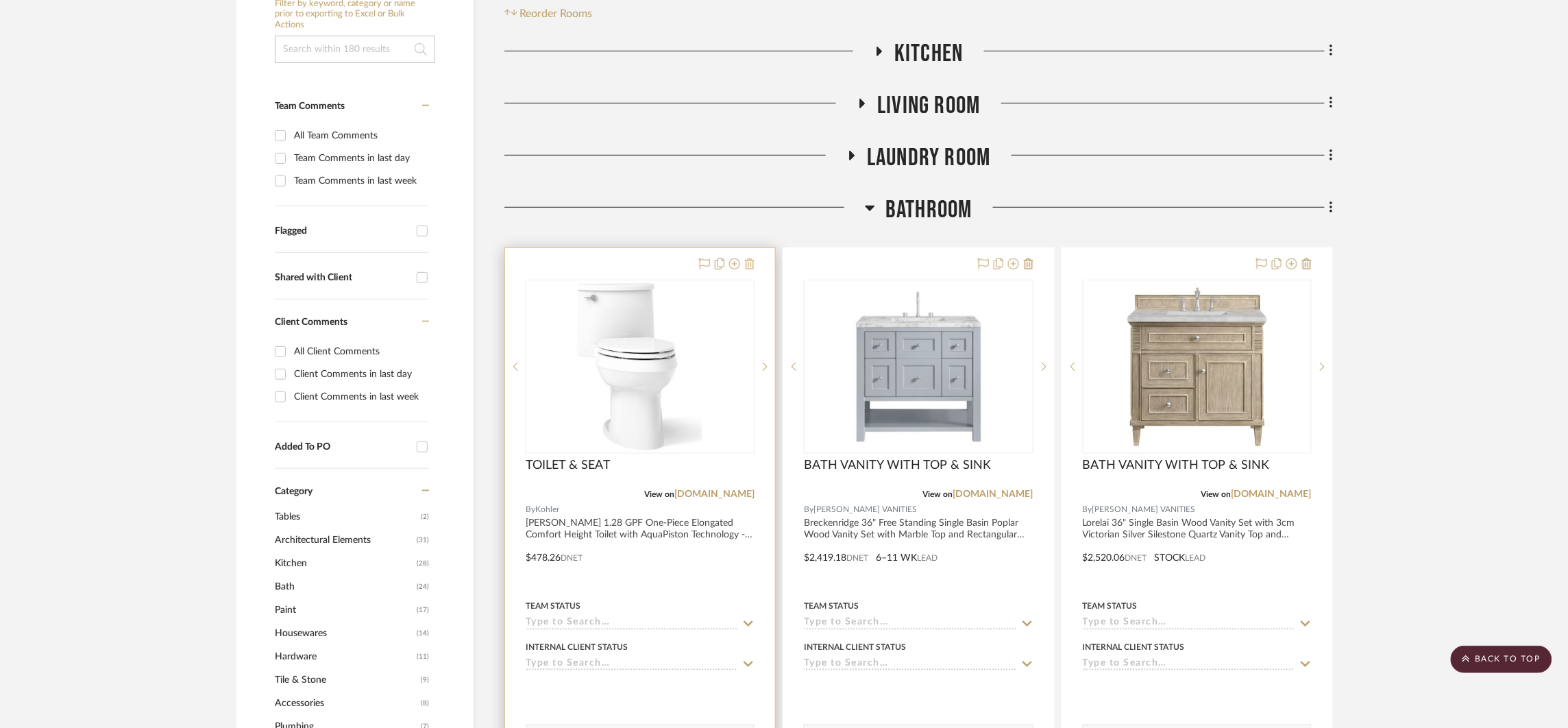
click at [751, 266] on icon at bounding box center [750, 264] width 10 height 11
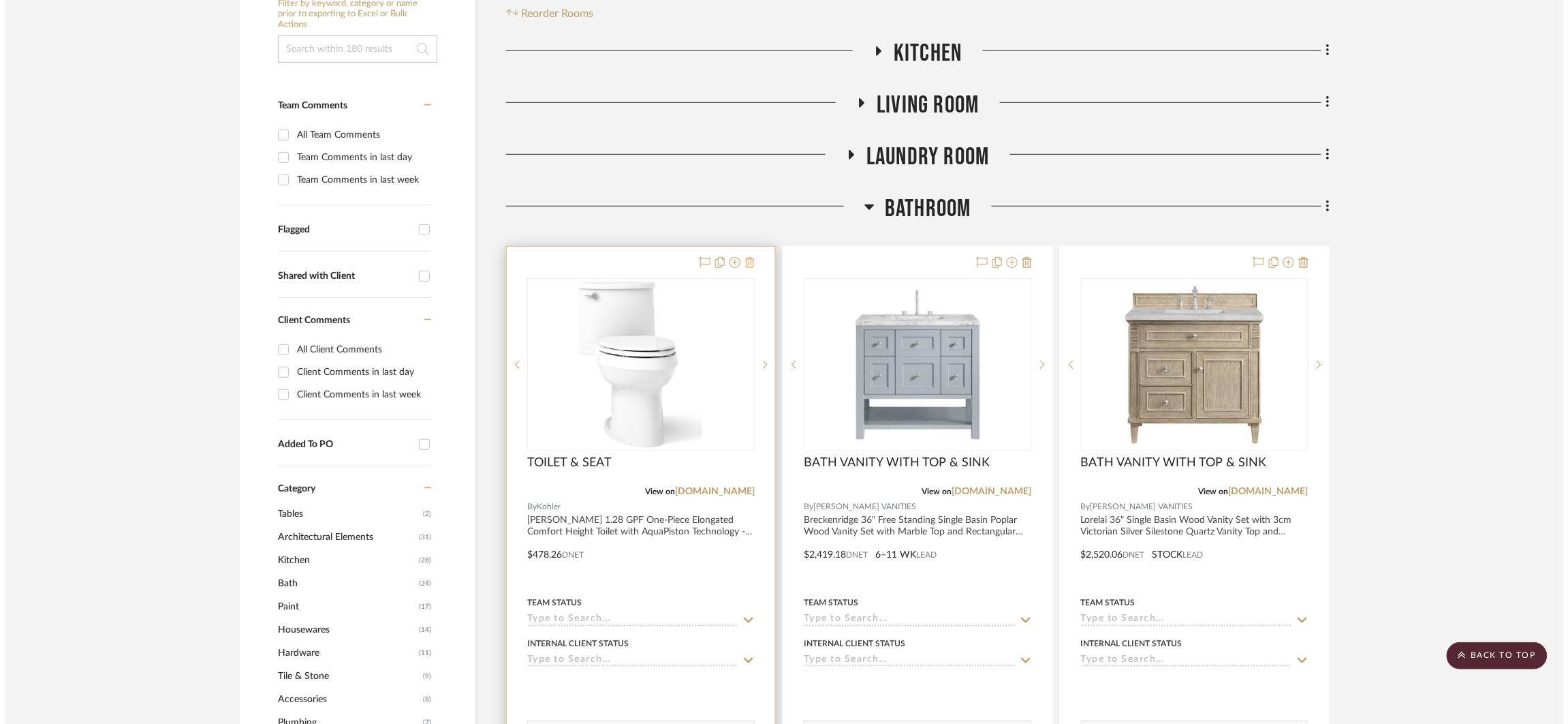
scroll to position [0, 0]
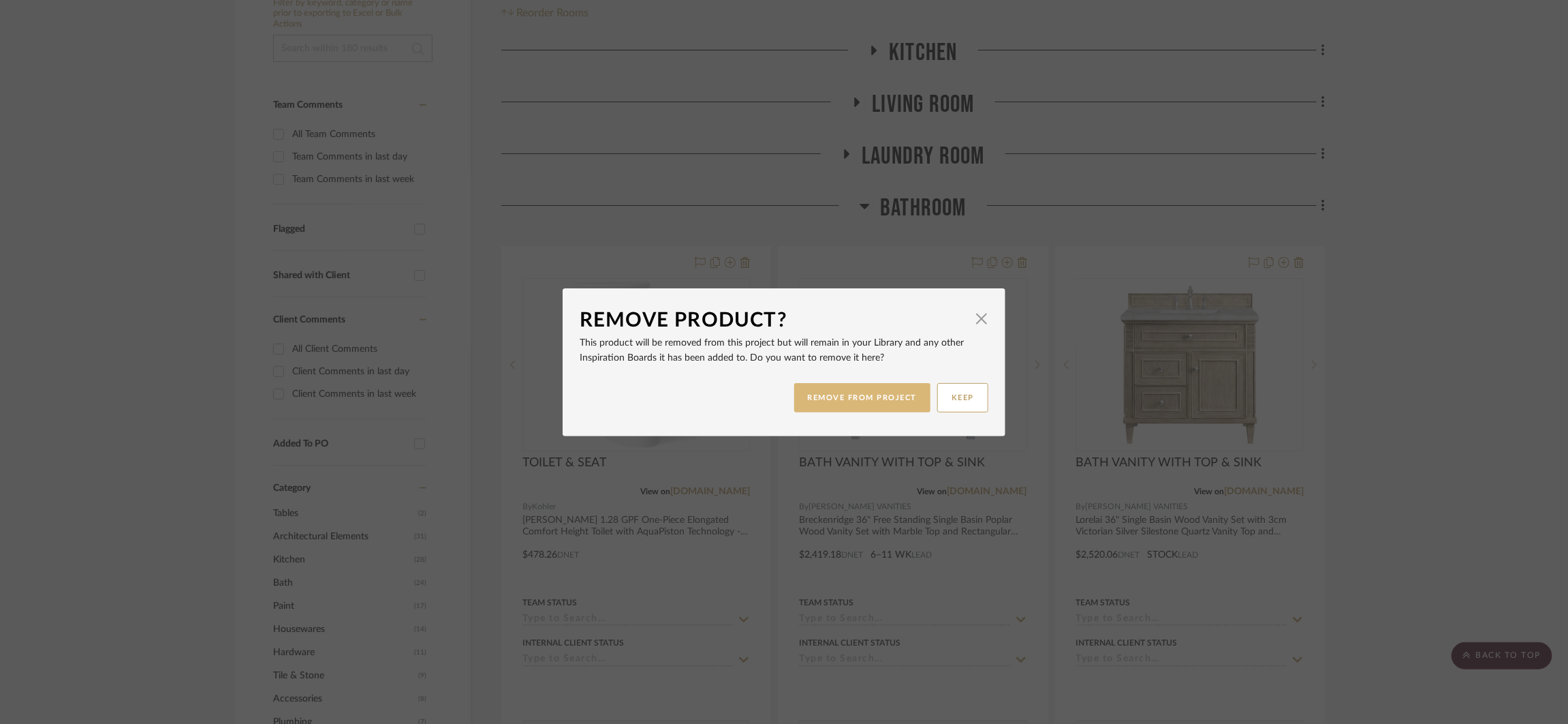
click at [855, 389] on button "REMOVE FROM PROJECT" at bounding box center [862, 398] width 137 height 30
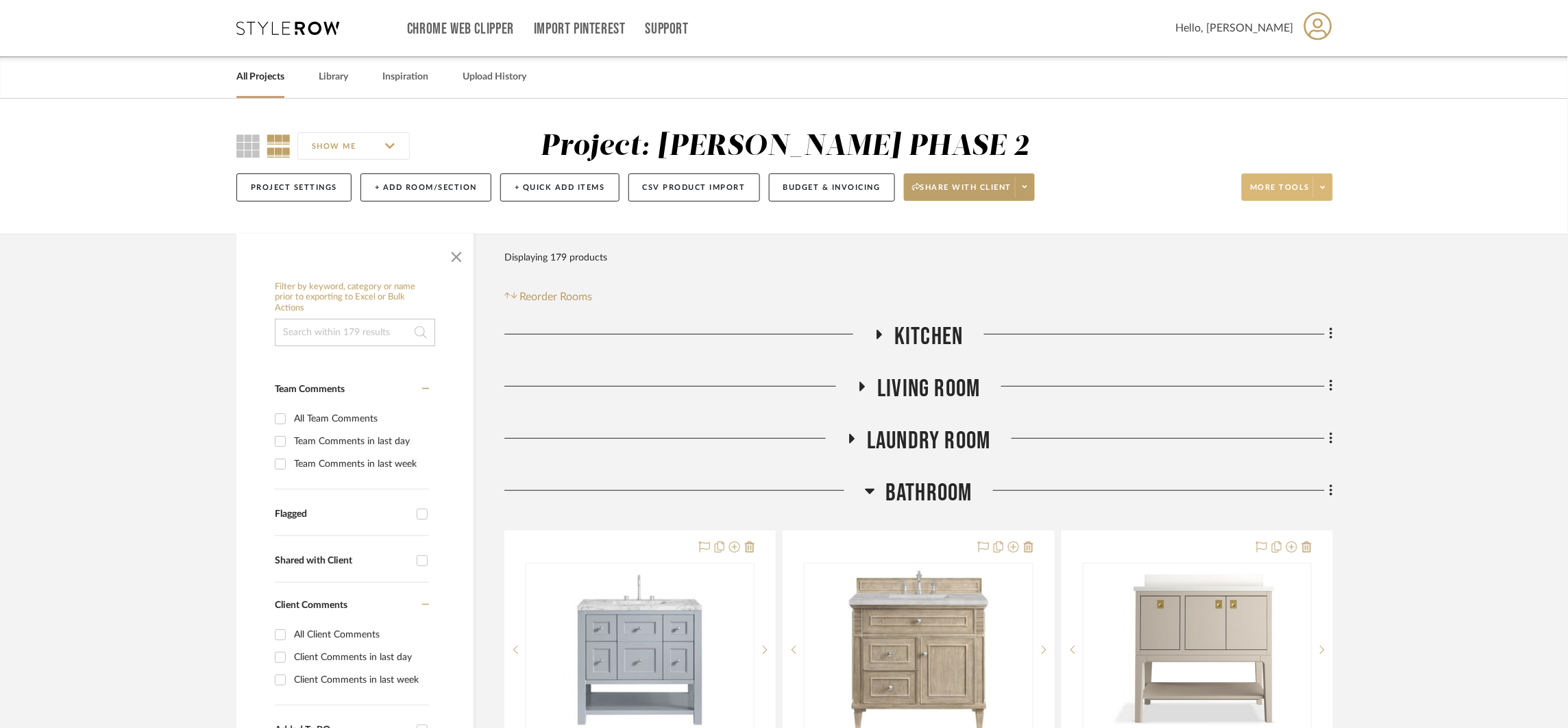
click at [1252, 188] on span at bounding box center [1323, 187] width 19 height 21
click at [1252, 331] on button "Bulk Actions" at bounding box center [1300, 324] width 116 height 33
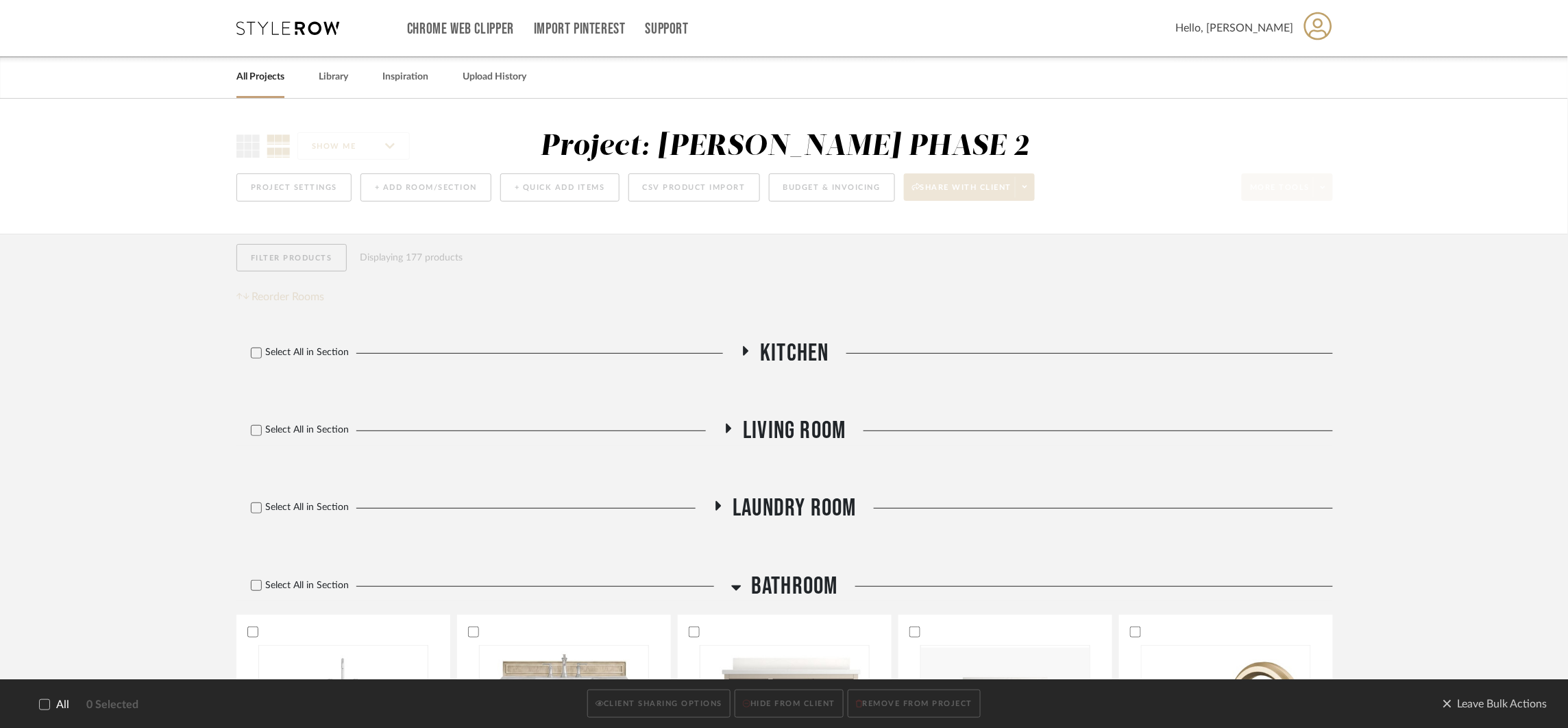
click at [38, 721] on div "All 0 Selected CLIENT SHARING OPTIONS HIDE FROM CLIENT REMOVE FROM PROJECT Leav…" at bounding box center [784, 704] width 1568 height 49
click at [46, 711] on label "All" at bounding box center [45, 705] width 49 height 13
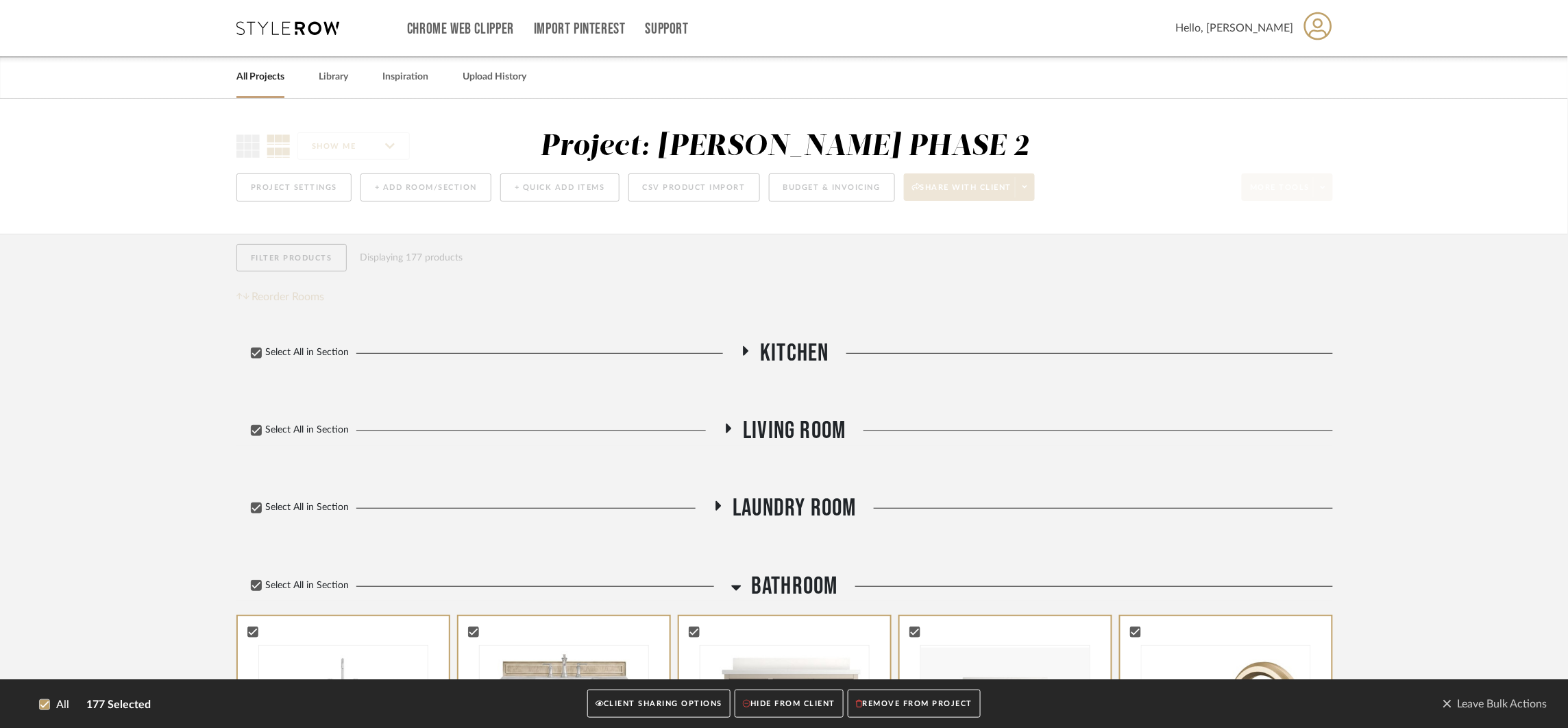
click at [628, 702] on button "CLIENT SHARING OPTIONS" at bounding box center [659, 704] width 143 height 28
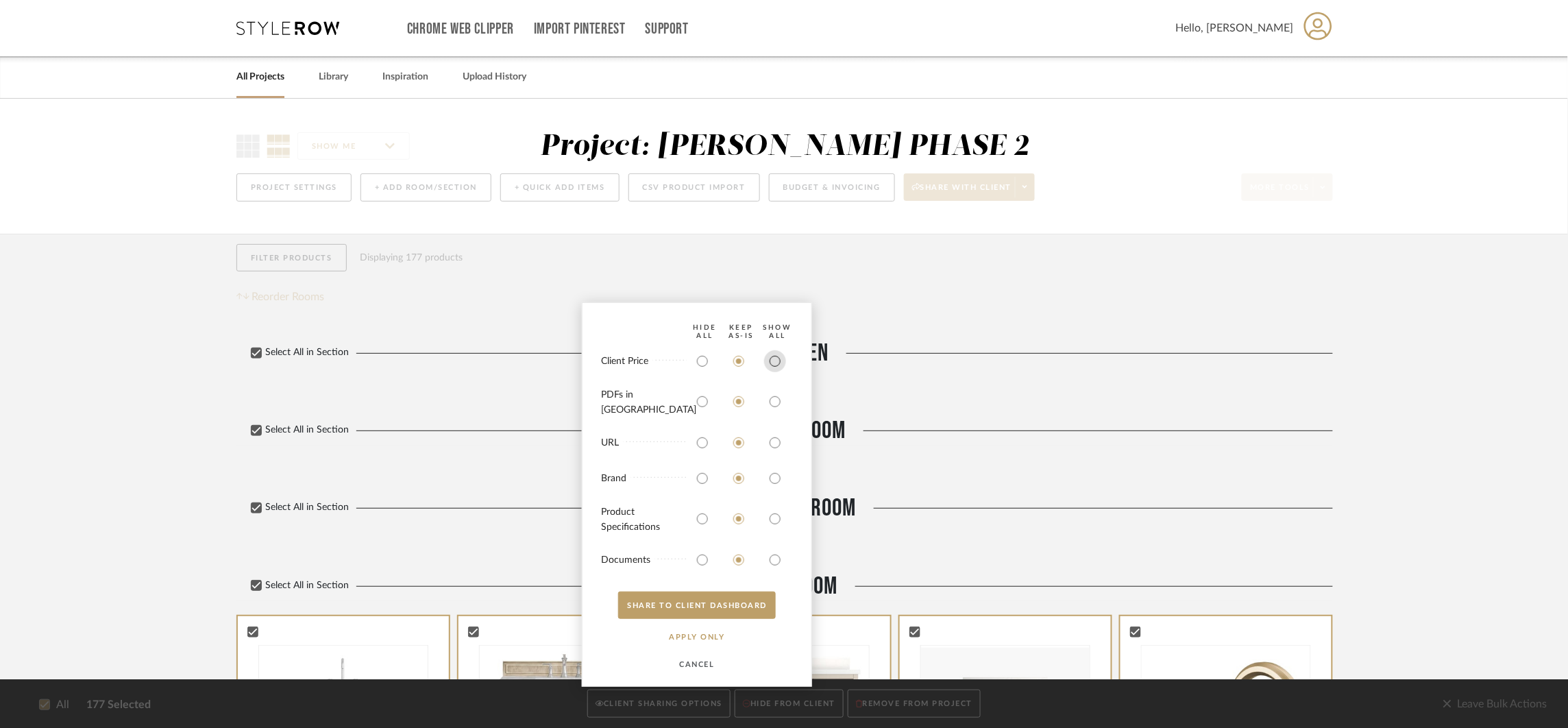
click at [772, 372] on input "radio" at bounding box center [775, 361] width 22 height 22
radio input "true"
click at [779, 409] on input "radio" at bounding box center [775, 402] width 22 height 22
radio input "true"
click at [780, 444] on input "radio" at bounding box center [775, 442] width 22 height 22
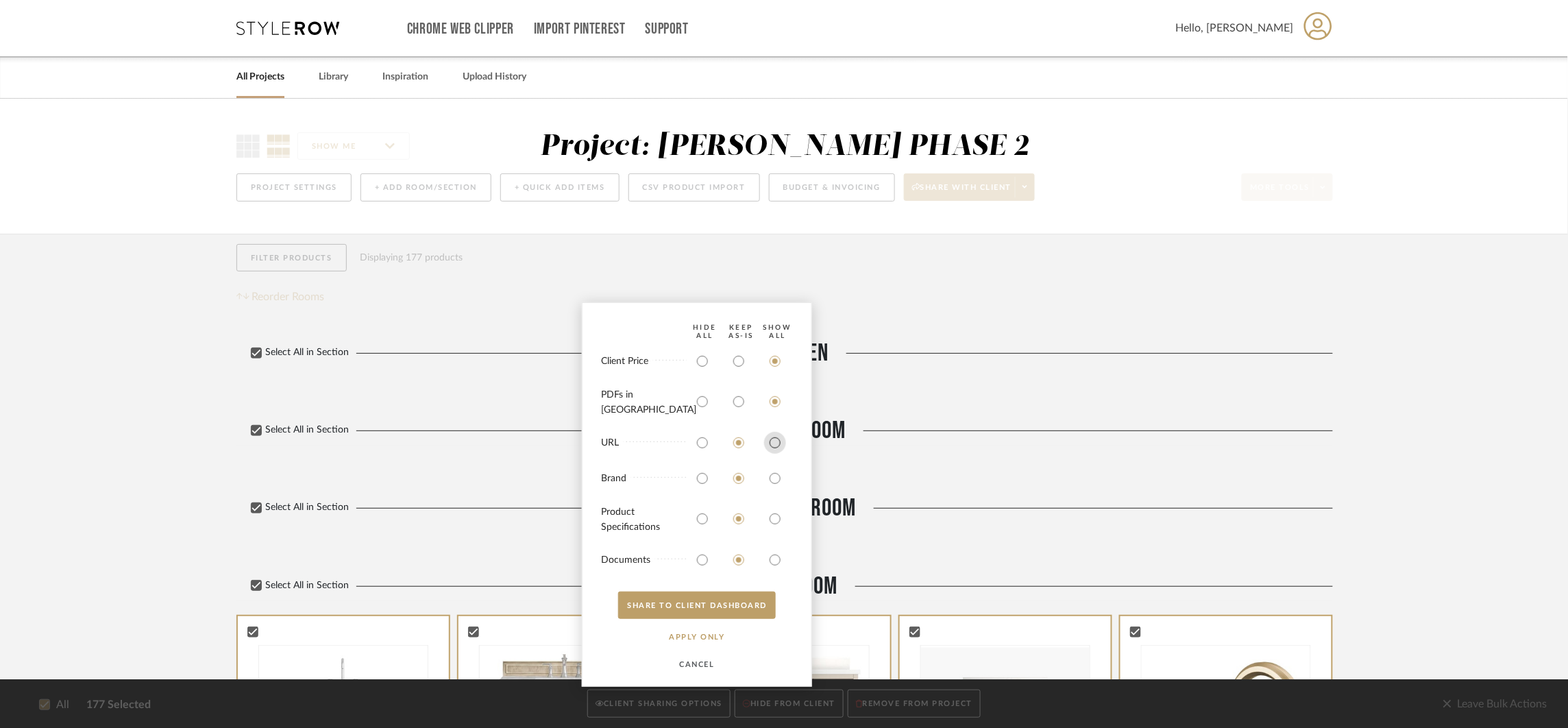
radio input "true"
click at [780, 471] on input "radio" at bounding box center [775, 478] width 22 height 22
radio input "true"
click at [781, 512] on input "radio" at bounding box center [775, 518] width 22 height 22
radio input "true"
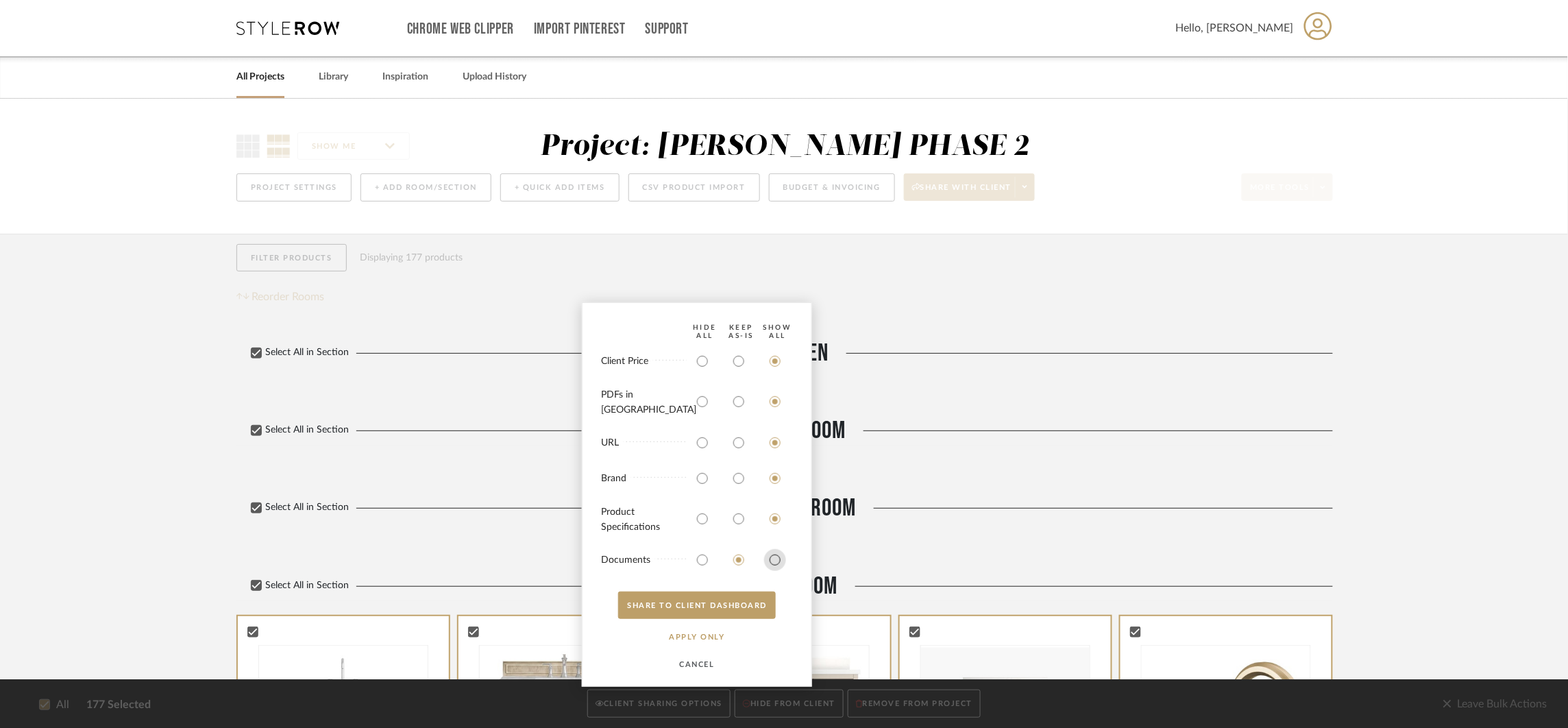
click at [771, 557] on input "radio" at bounding box center [775, 559] width 22 height 22
radio input "true"
click at [741, 613] on button "SHARE TO CLIENT Dashboard" at bounding box center [697, 605] width 158 height 27
